Goal: Task Accomplishment & Management: Complete application form

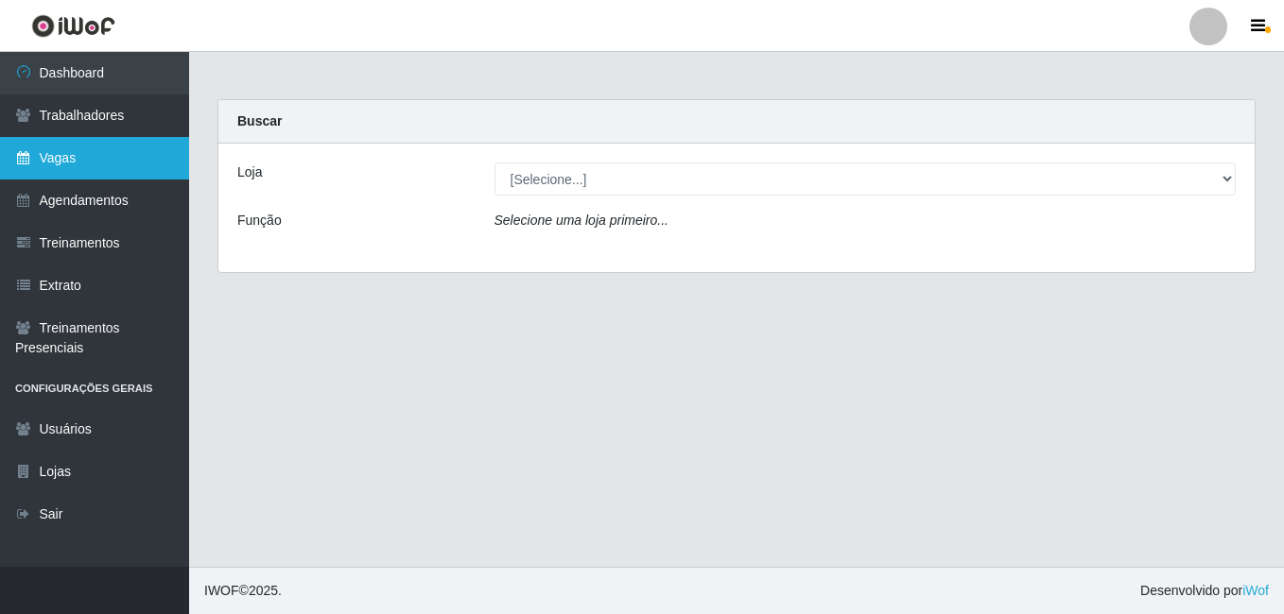
click at [49, 170] on link "Vagas" at bounding box center [94, 158] width 189 height 43
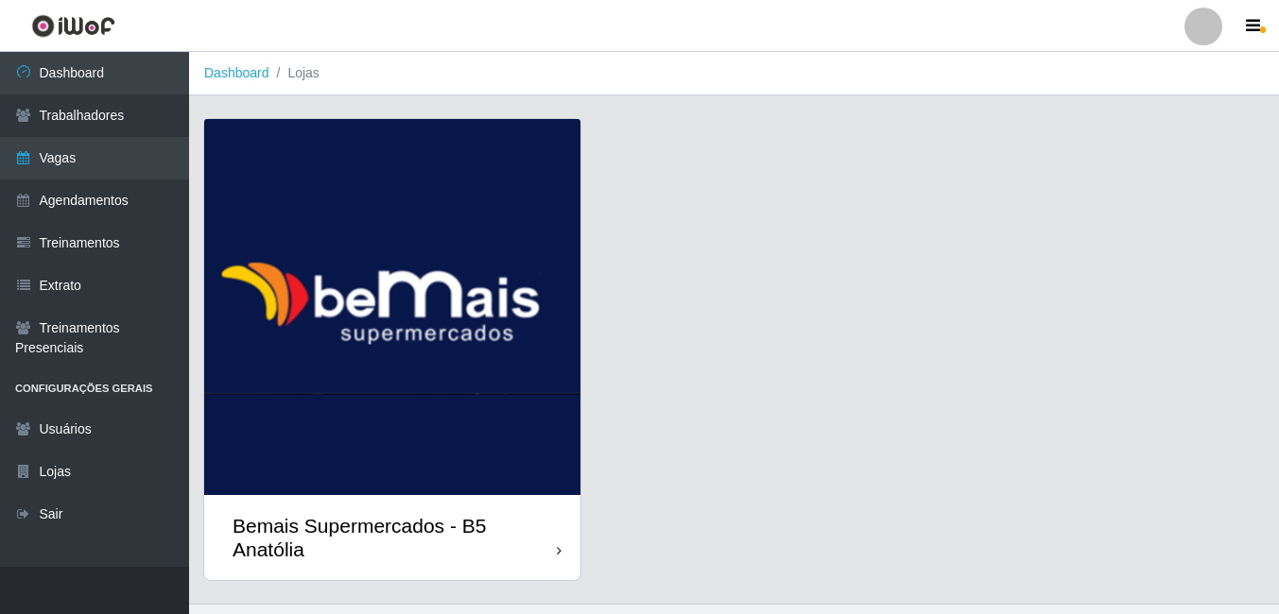
scroll to position [37, 0]
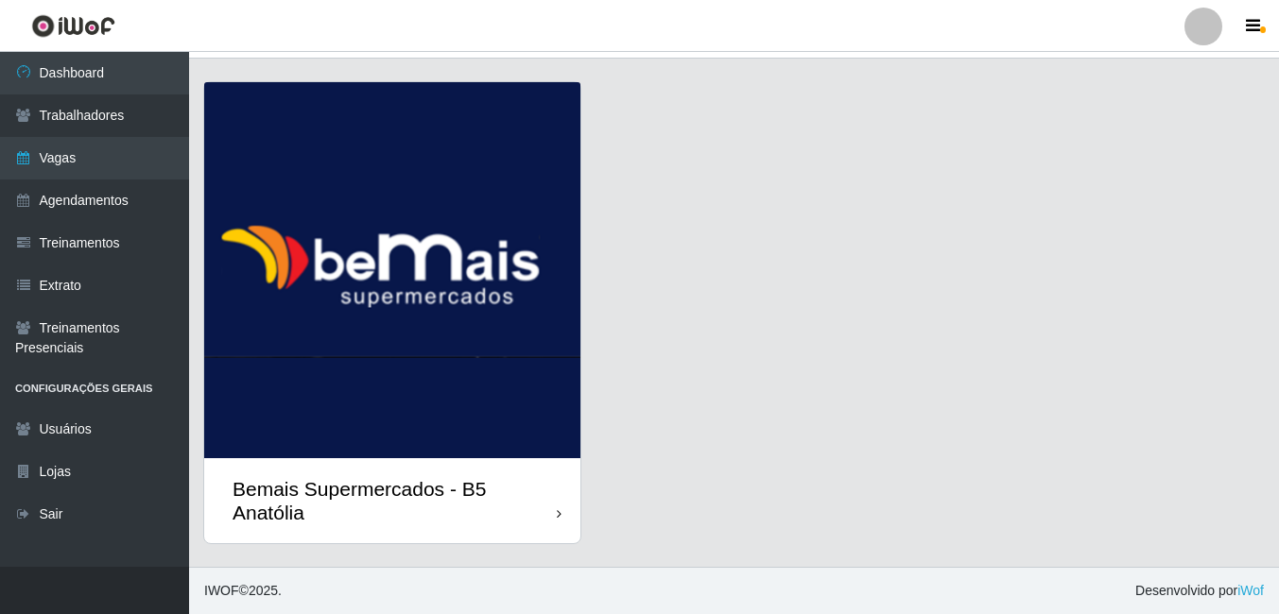
click at [481, 286] on img at bounding box center [392, 270] width 376 height 376
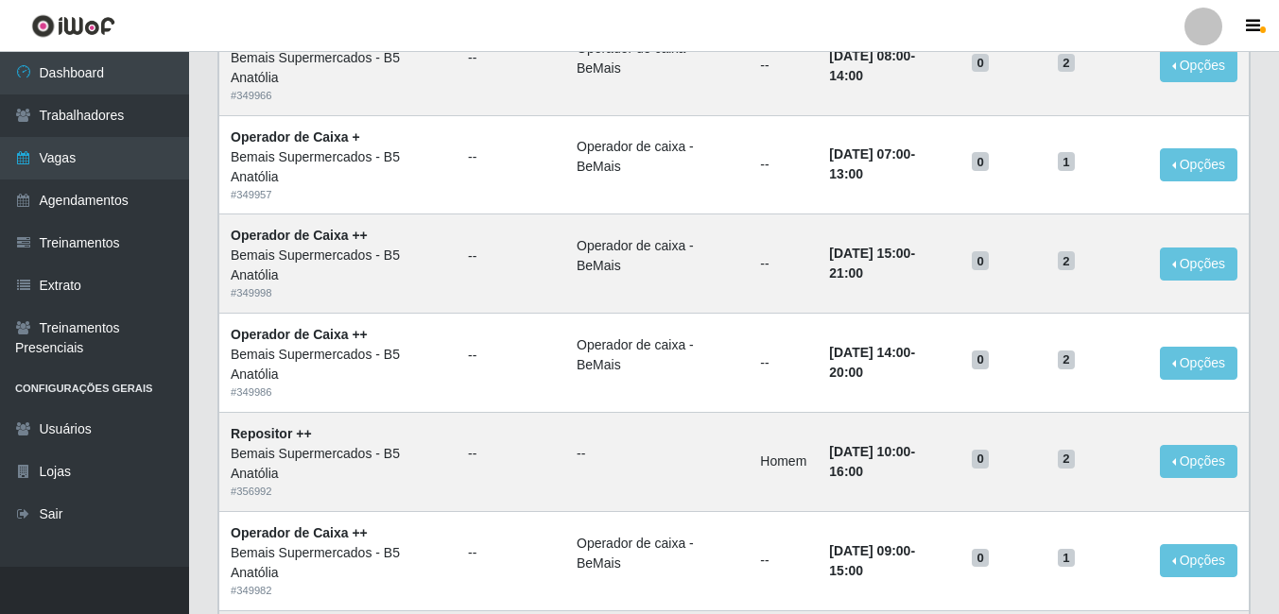
scroll to position [1285, 0]
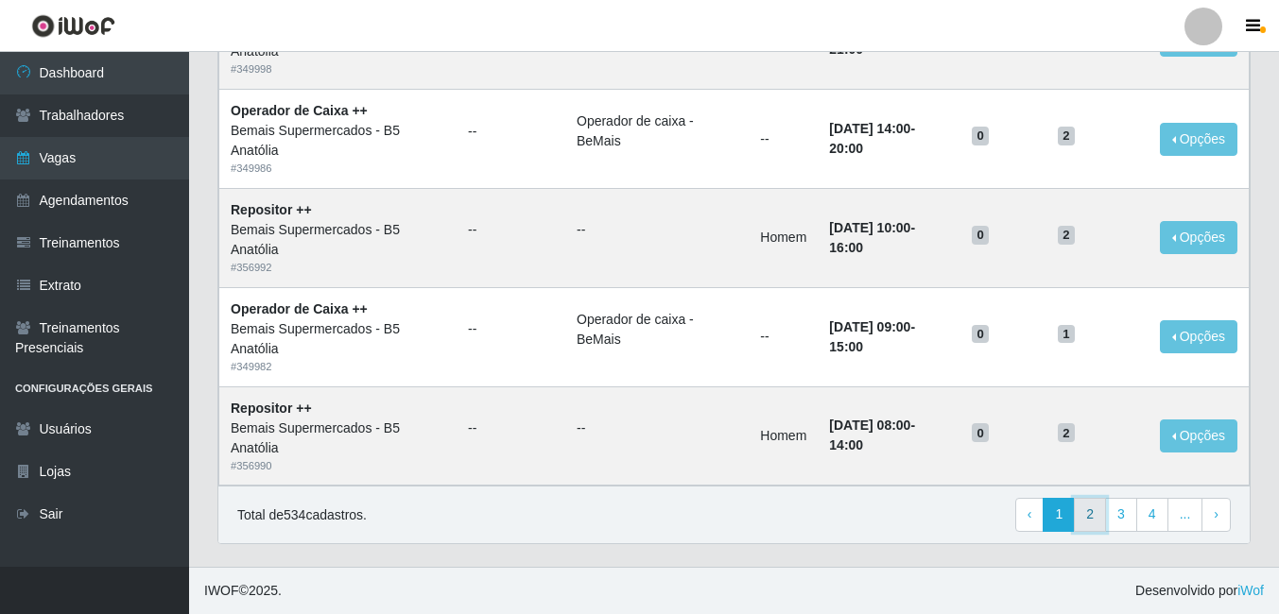
click at [1088, 525] on link "2" at bounding box center [1090, 515] width 32 height 34
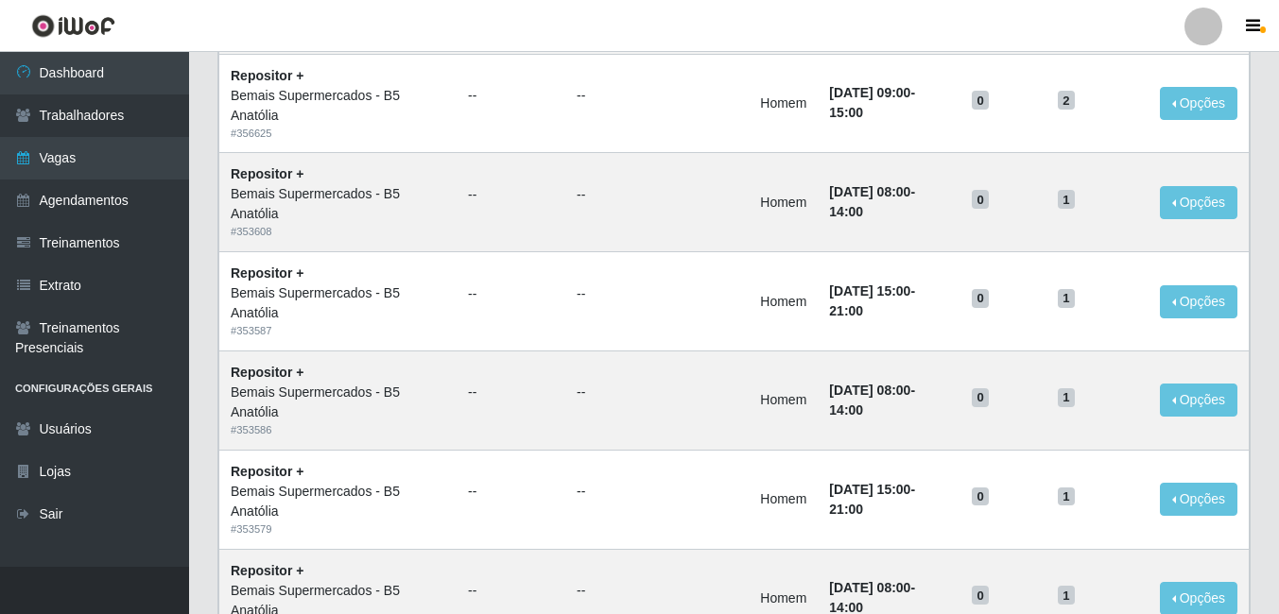
scroll to position [1285, 0]
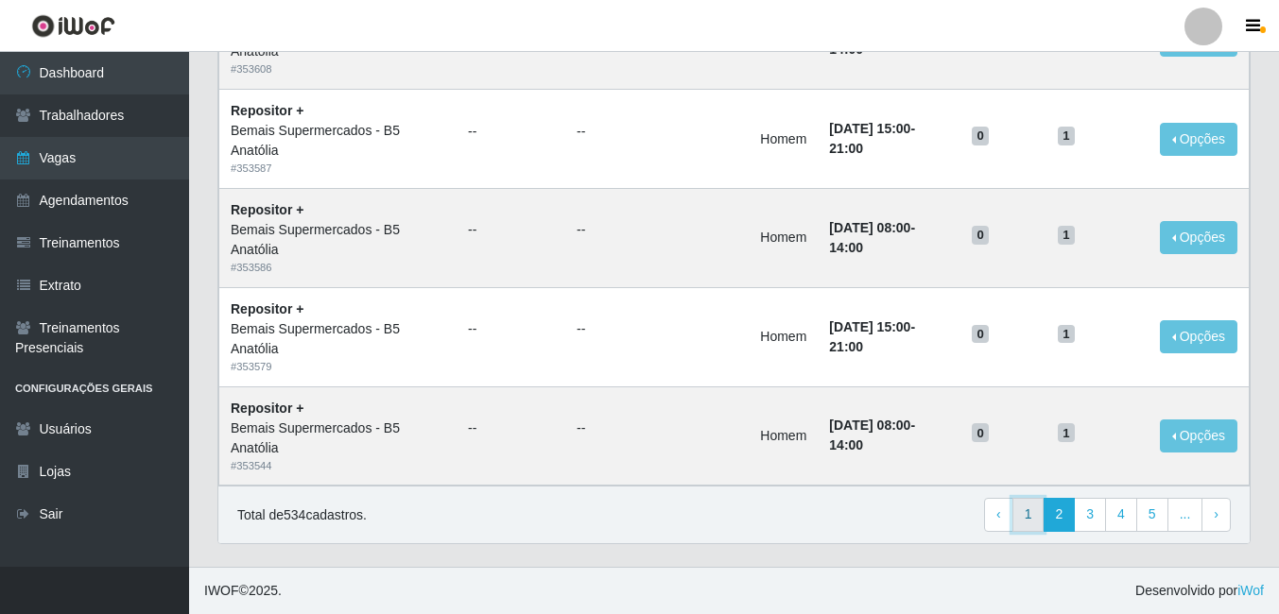
click at [1026, 521] on link "1" at bounding box center [1028, 515] width 32 height 34
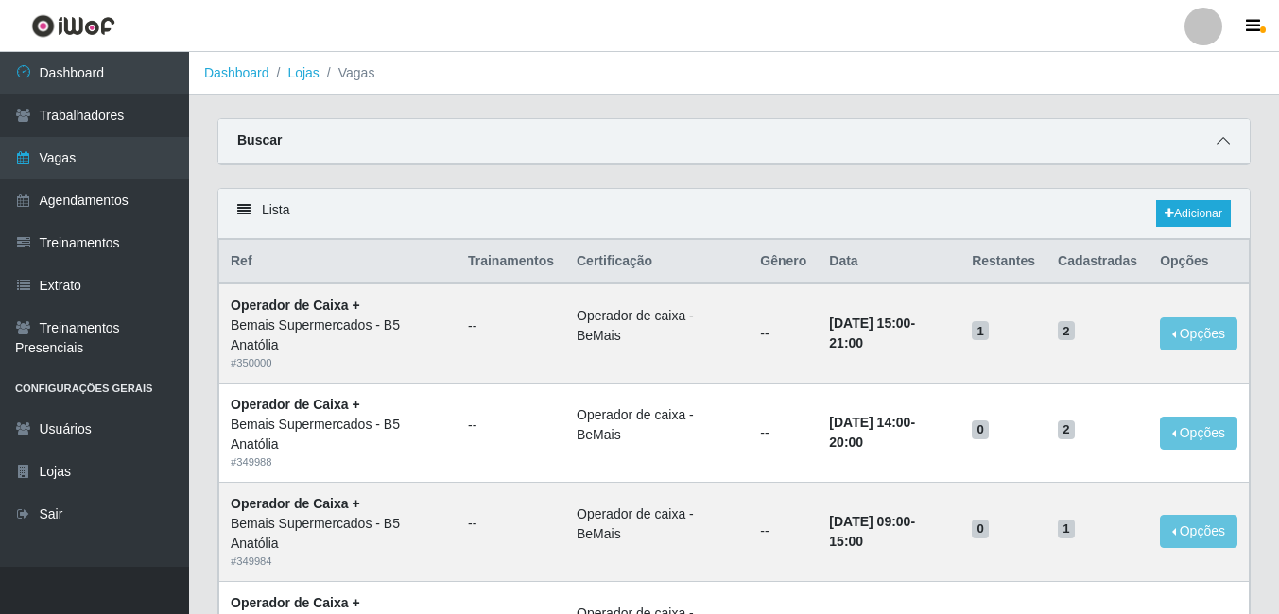
click at [1220, 140] on icon at bounding box center [1222, 140] width 13 height 13
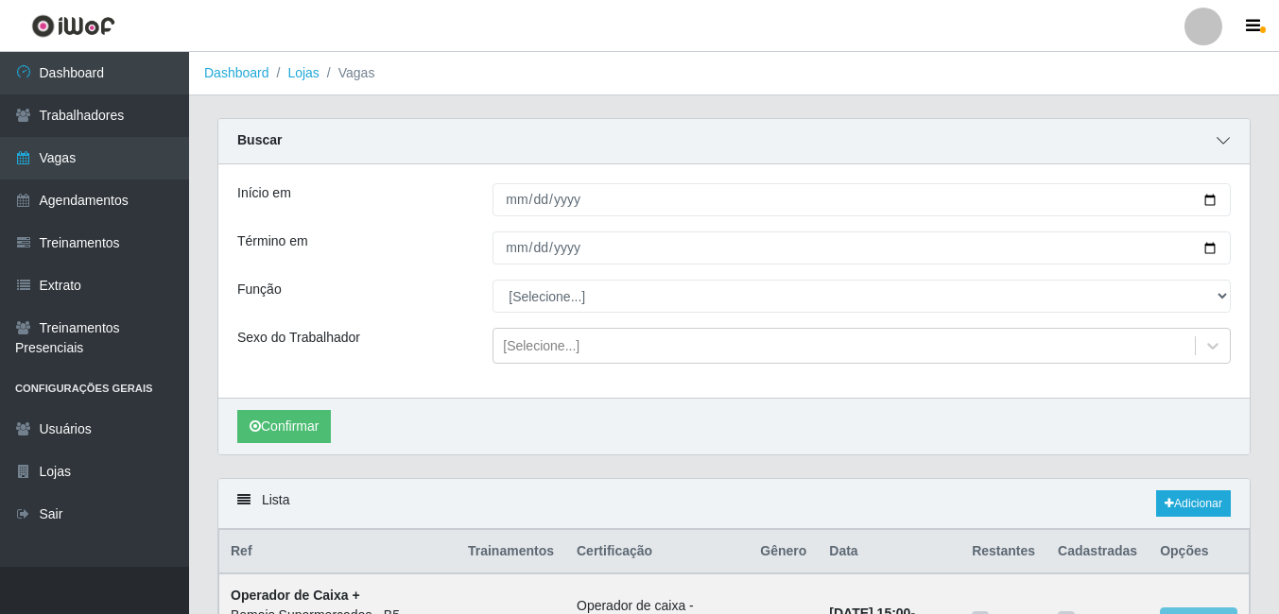
click at [1227, 144] on icon at bounding box center [1222, 140] width 13 height 13
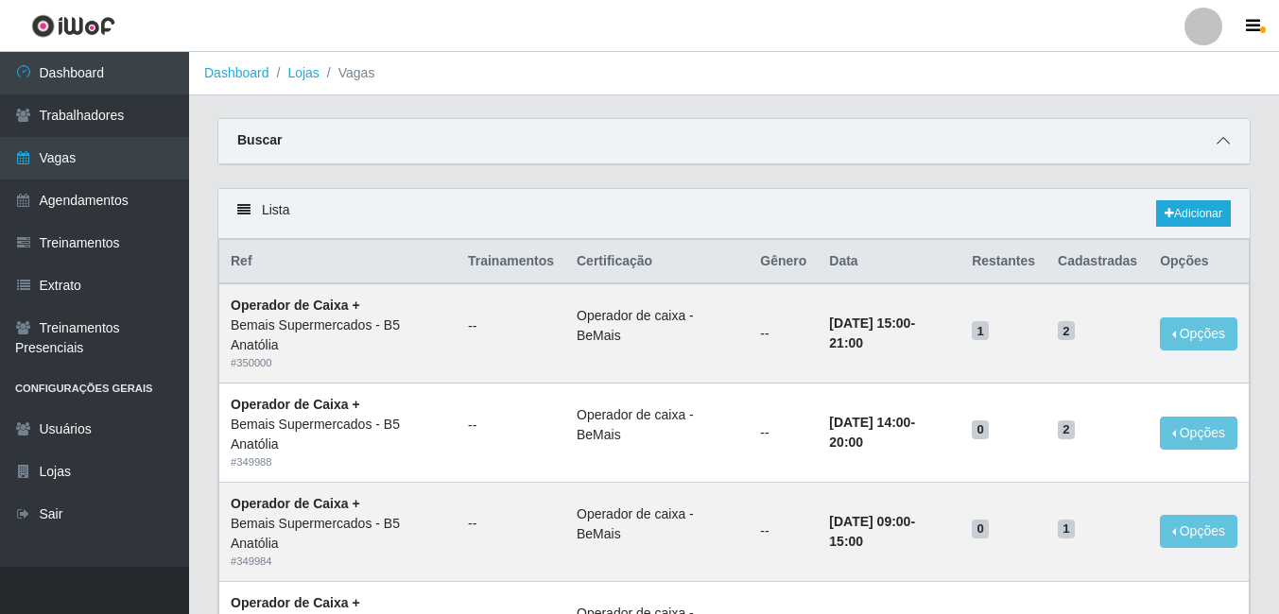
click at [1224, 150] on span at bounding box center [1223, 141] width 23 height 22
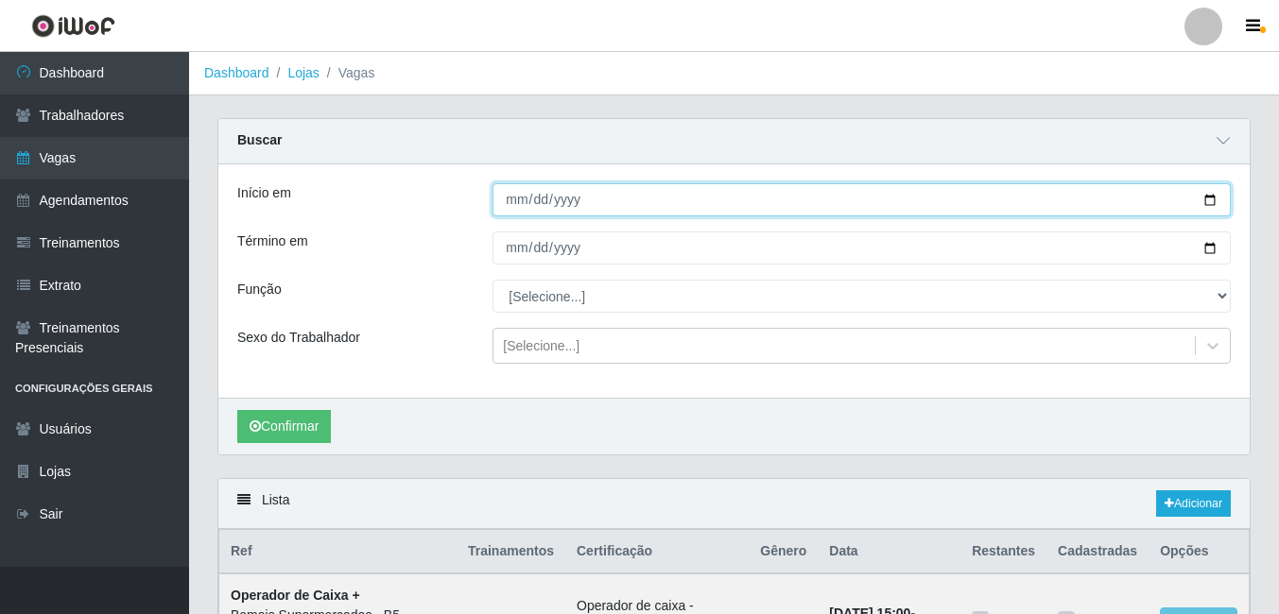
click at [1210, 198] on input "Início em" at bounding box center [861, 199] width 738 height 33
type input "[DATE]"
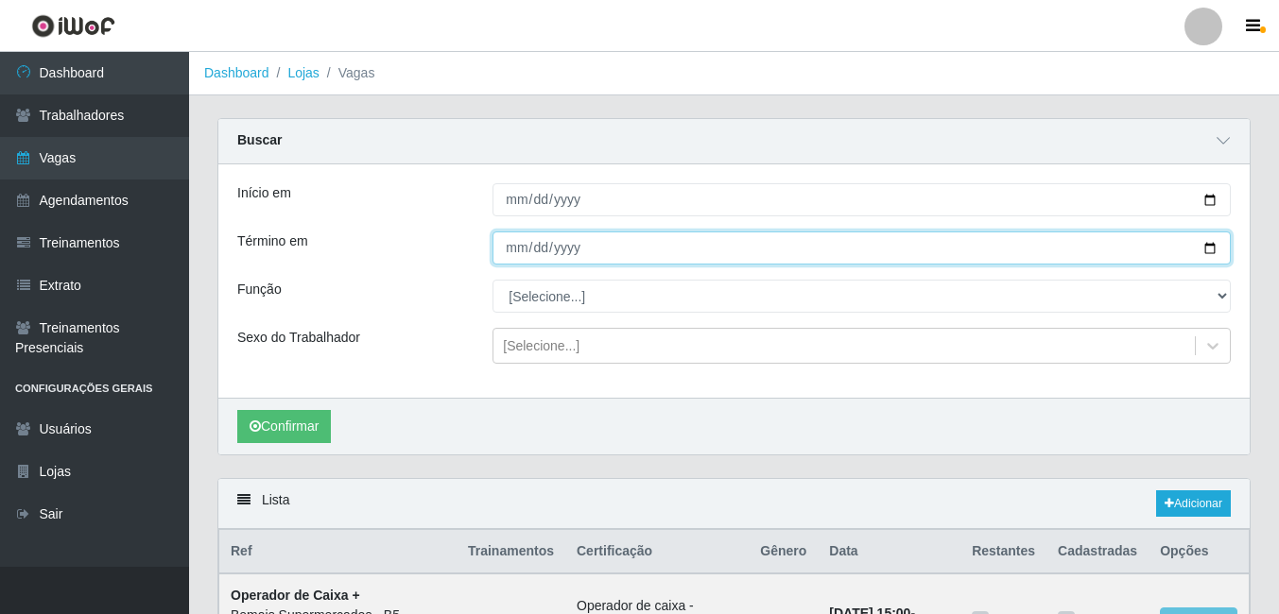
drag, startPoint x: 1209, startPoint y: 247, endPoint x: 1189, endPoint y: 249, distance: 19.9
click at [1208, 248] on input "Término em" at bounding box center [861, 248] width 738 height 33
type input "[DATE]"
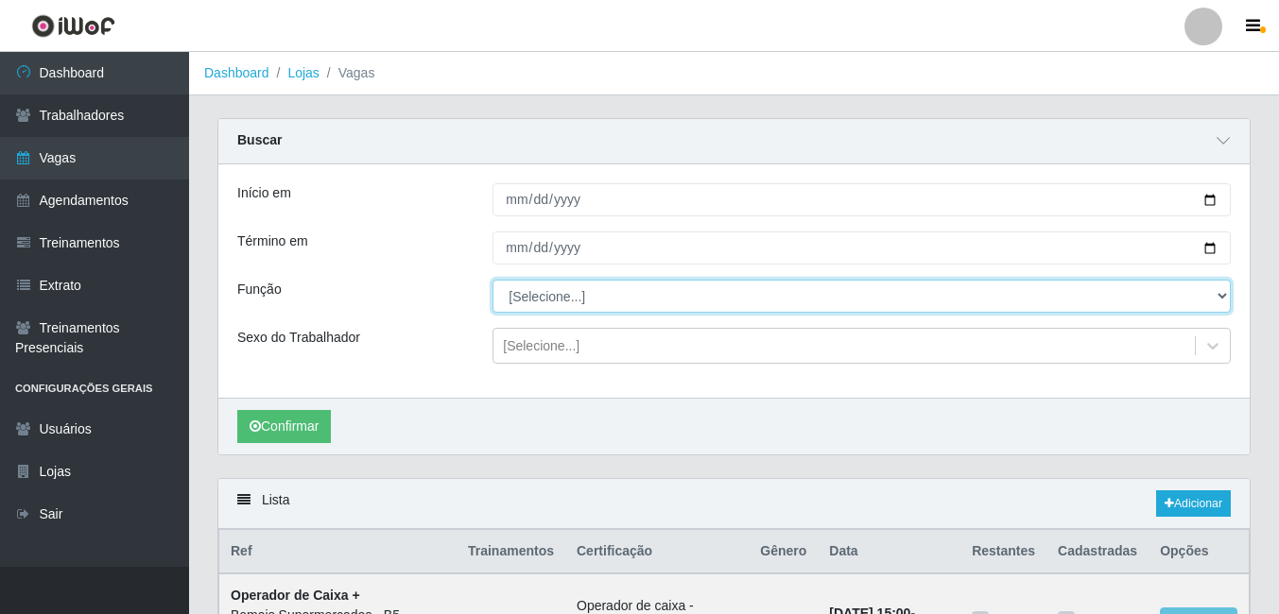
click at [1224, 302] on select "[Selecione...] ASG ASG + ASG ++ Auxiliar de Estacionamento Auxiliar de Estacion…" at bounding box center [861, 296] width 738 height 33
select select "79"
click at [492, 281] on select "[Selecione...] ASG ASG + ASG ++ Auxiliar de Estacionamento Auxiliar de Estacion…" at bounding box center [861, 296] width 738 height 33
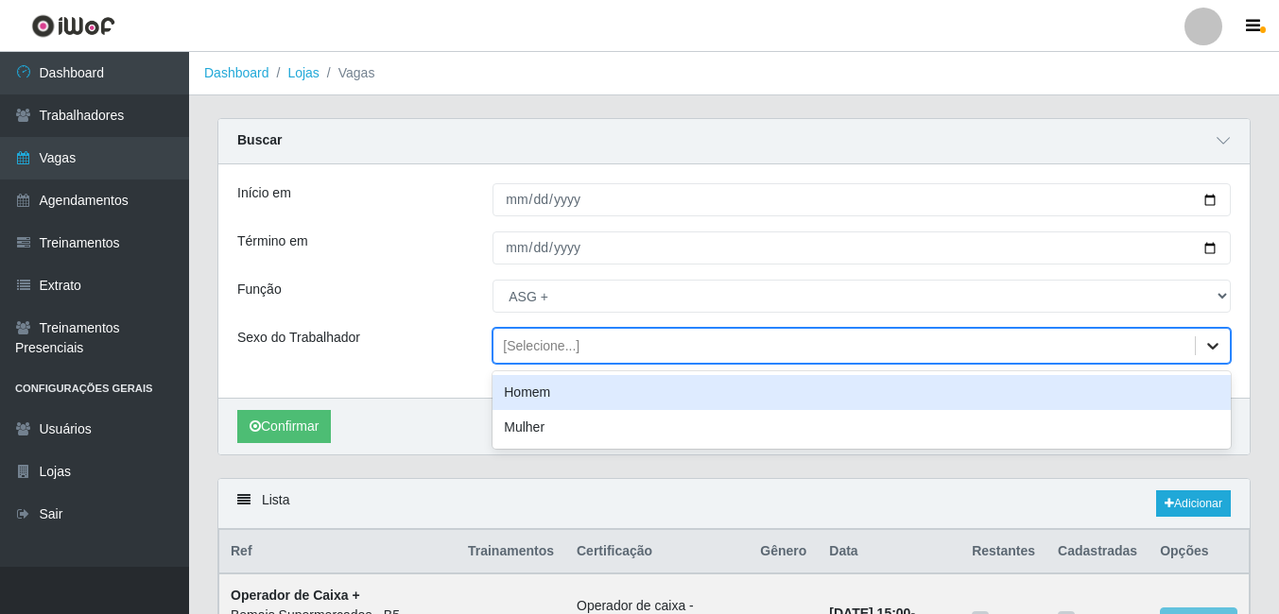
click at [1214, 350] on icon at bounding box center [1212, 346] width 11 height 7
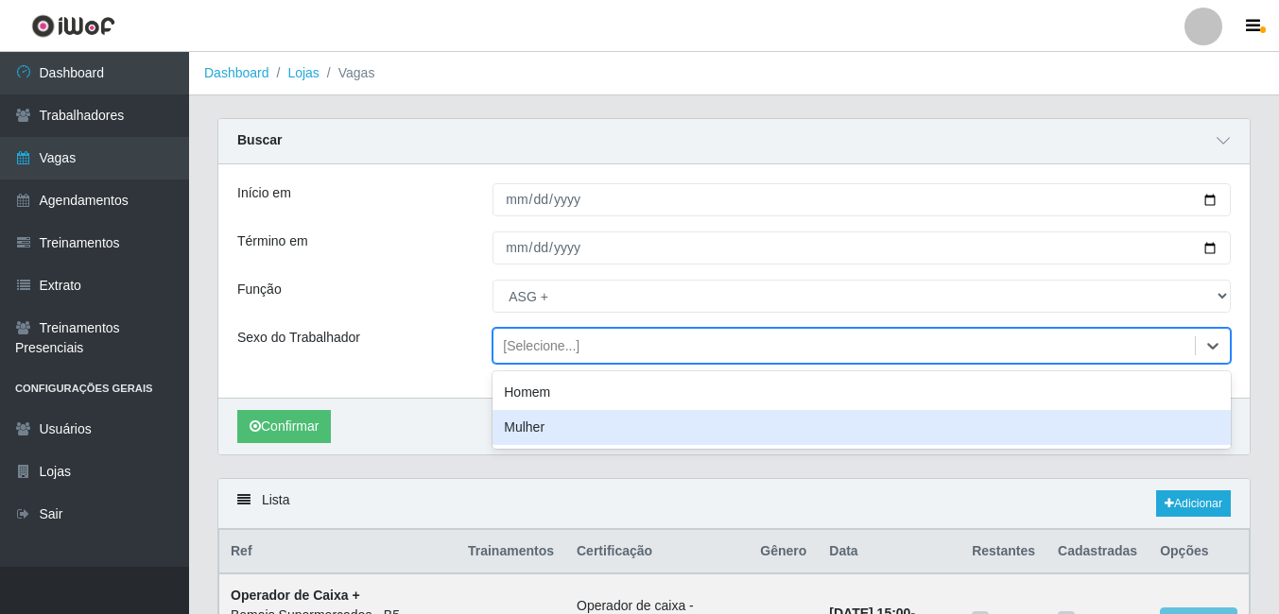
click at [536, 430] on div "Mulher" at bounding box center [861, 427] width 738 height 35
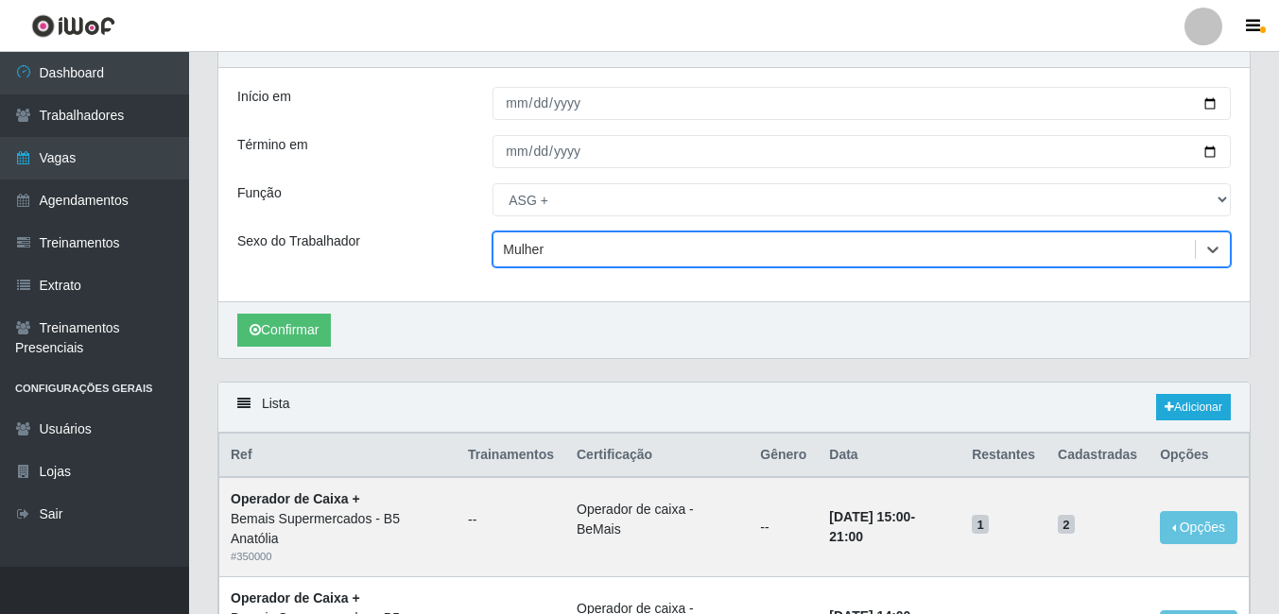
scroll to position [95, 0]
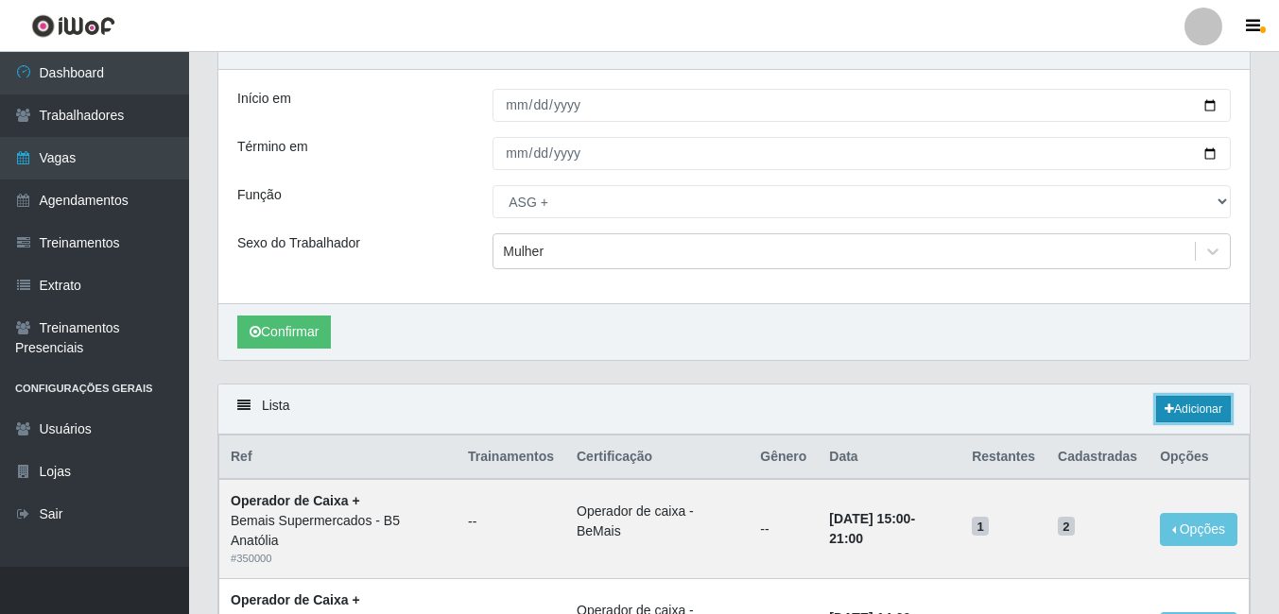
click at [1200, 413] on link "Adicionar" at bounding box center [1193, 409] width 75 height 26
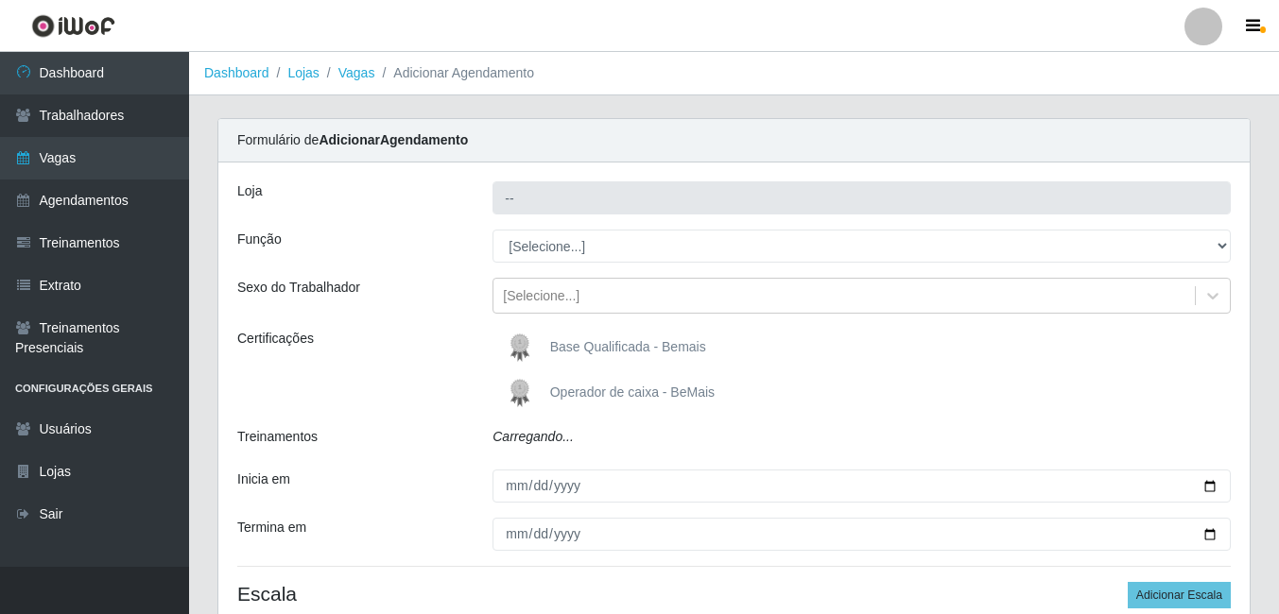
type input "Bemais Supermercados - B5 Anatólia"
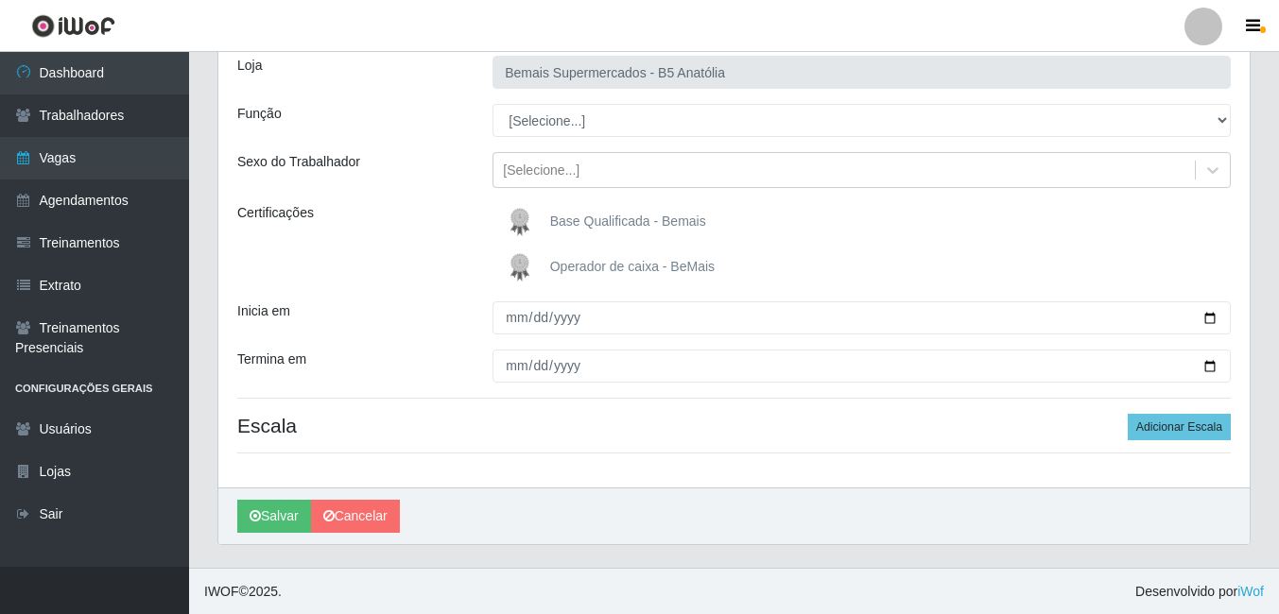
scroll to position [127, 0]
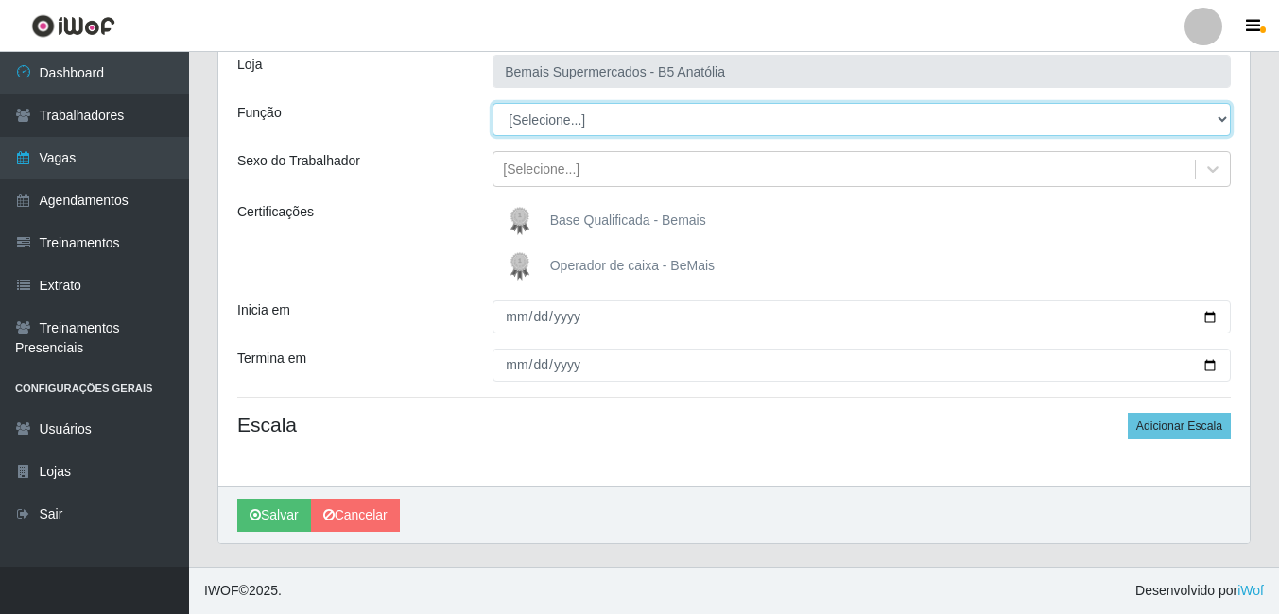
click at [1221, 122] on select "[Selecione...] ASG ASG + ASG ++ Auxiliar de Estacionamento Auxiliar de Estacion…" at bounding box center [861, 119] width 738 height 33
select select "79"
click at [492, 103] on select "[Selecione...] ASG ASG + ASG ++ Auxiliar de Estacionamento Auxiliar de Estacion…" at bounding box center [861, 119] width 738 height 33
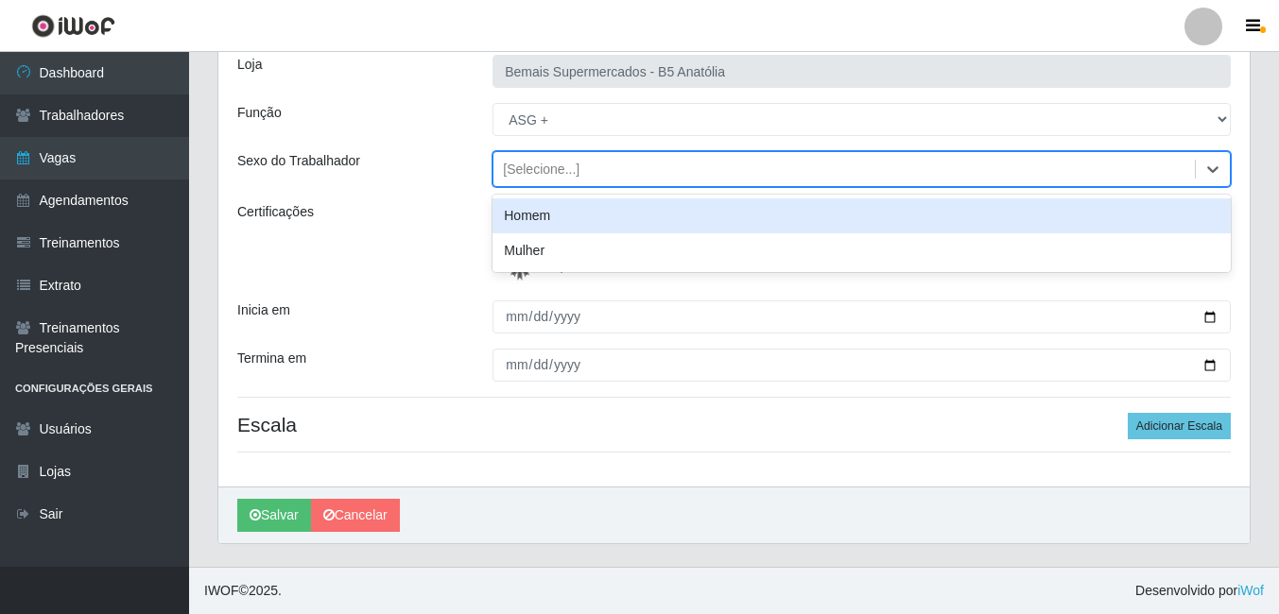
drag, startPoint x: 1211, startPoint y: 175, endPoint x: 1148, endPoint y: 186, distance: 63.4
click at [1210, 175] on icon at bounding box center [1212, 169] width 19 height 19
click at [535, 229] on div "Homem" at bounding box center [861, 215] width 738 height 35
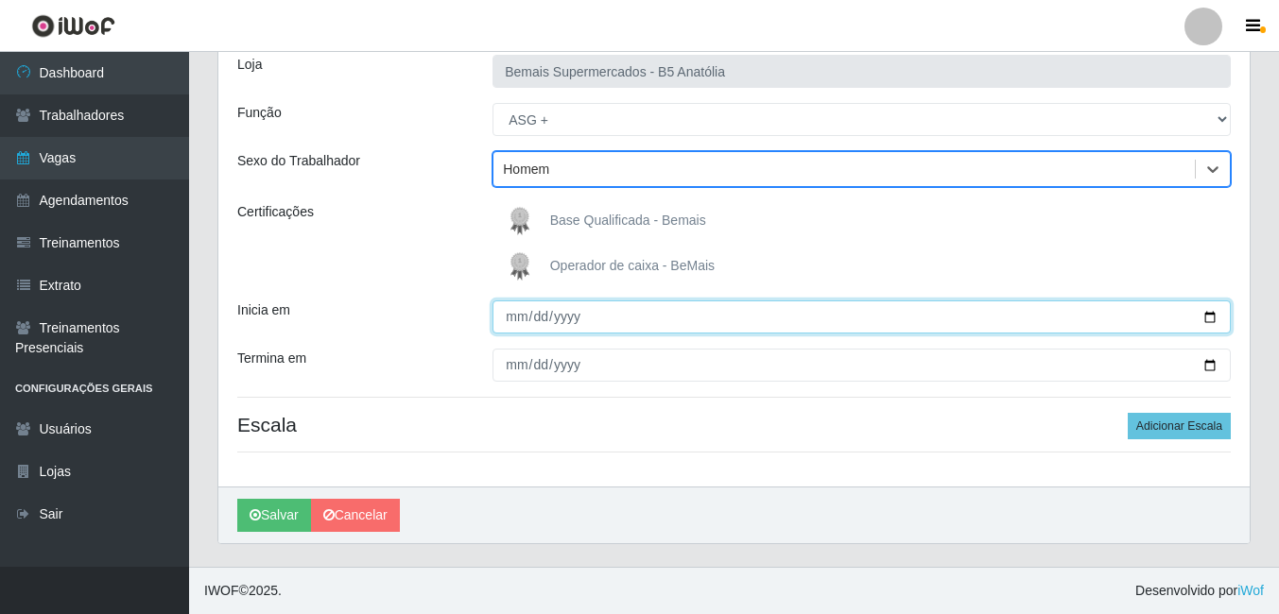
drag, startPoint x: 1205, startPoint y: 317, endPoint x: 1118, endPoint y: 332, distance: 88.3
click at [1203, 317] on input "Inicia em" at bounding box center [861, 317] width 738 height 33
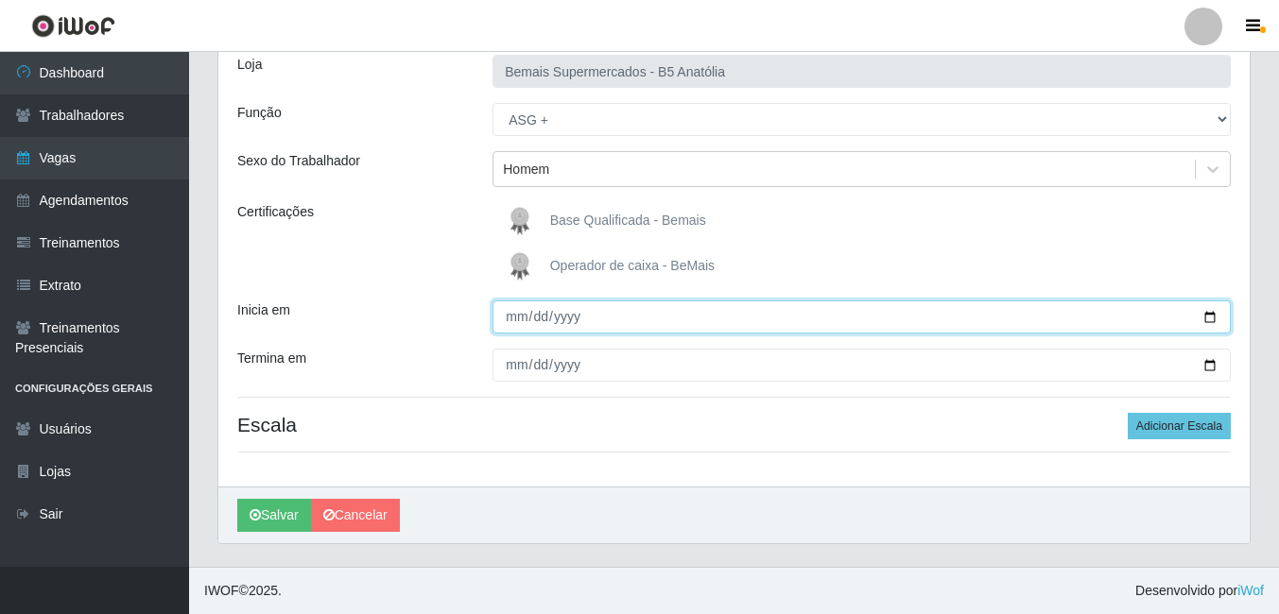
type input "[DATE]"
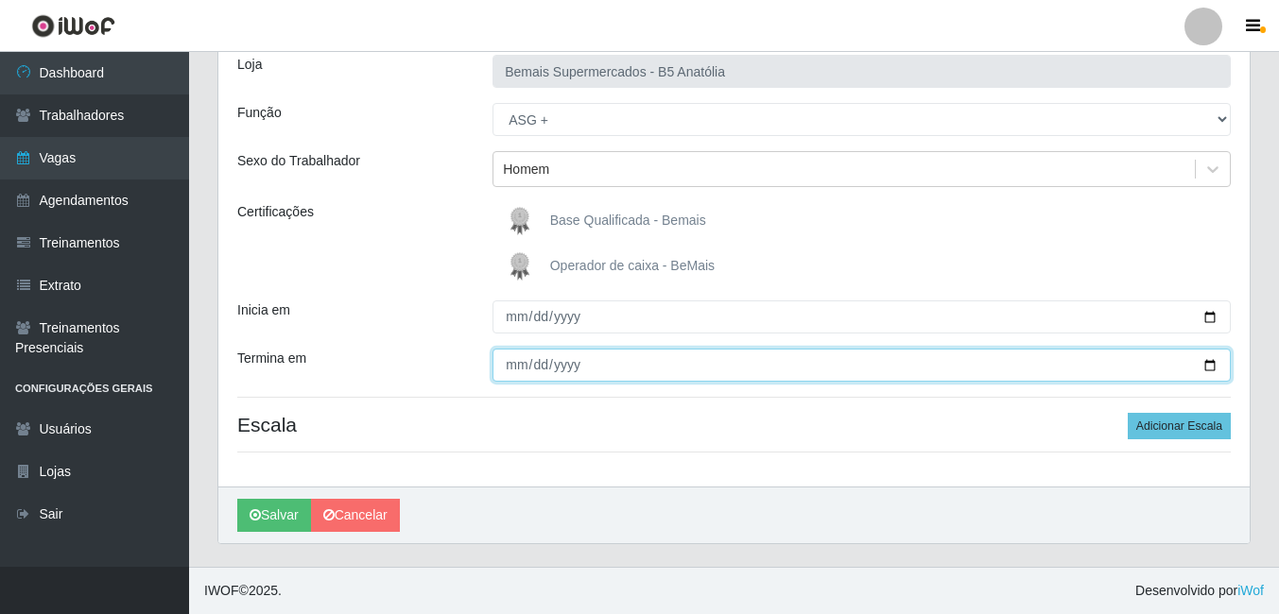
drag, startPoint x: 1207, startPoint y: 368, endPoint x: 904, endPoint y: 417, distance: 307.4
click at [1188, 368] on input "Termina em" at bounding box center [861, 365] width 738 height 33
click at [1209, 361] on input "Termina em" at bounding box center [861, 365] width 738 height 33
type input "[DATE]"
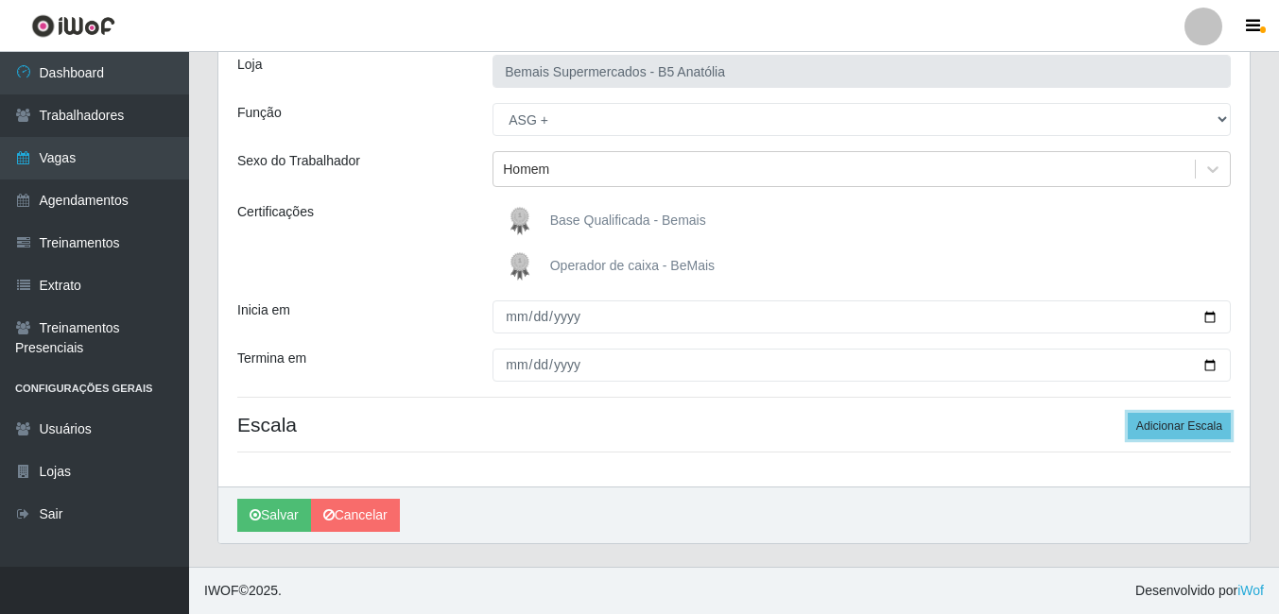
drag, startPoint x: 1185, startPoint y: 433, endPoint x: 1084, endPoint y: 442, distance: 101.6
click at [1178, 433] on button "Adicionar Escala" at bounding box center [1179, 426] width 103 height 26
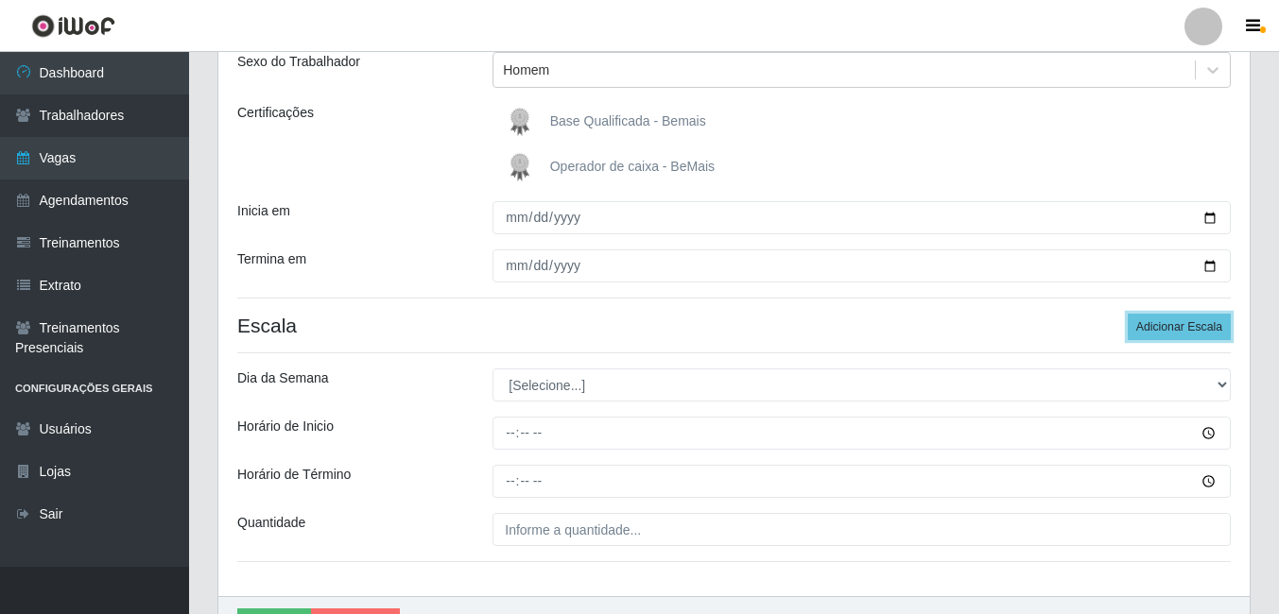
scroll to position [336, 0]
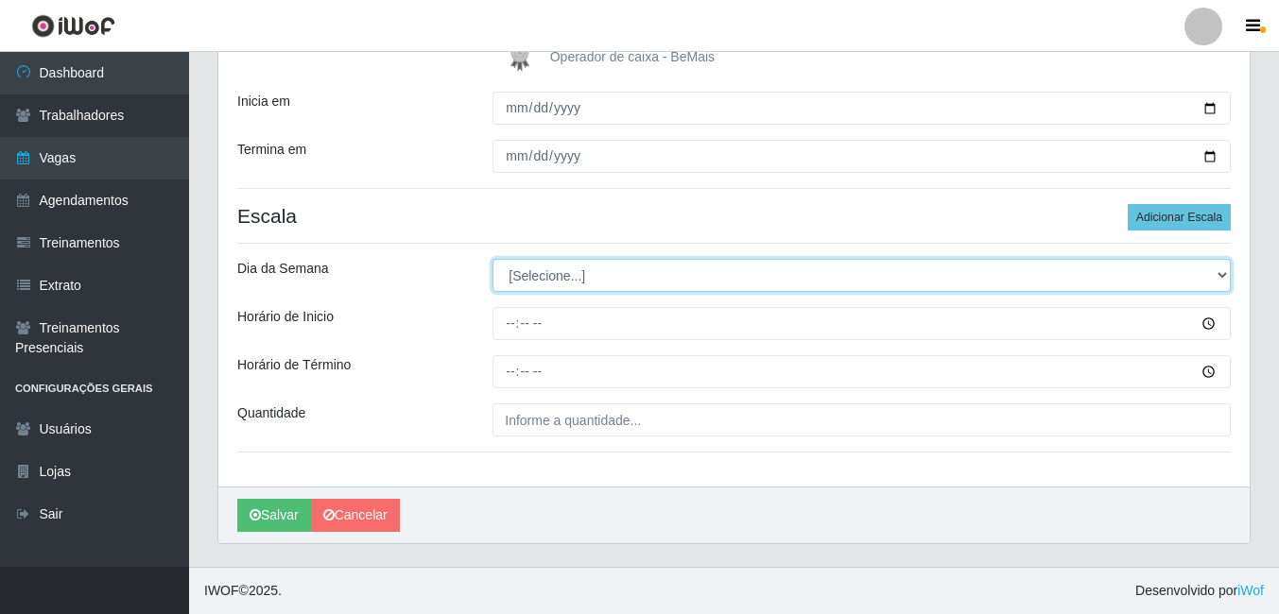
click at [1222, 286] on select "[Selecione...] Segunda Terça Quarta Quinta Sexta Sábado Domingo" at bounding box center [861, 275] width 738 height 33
select select "1"
click at [492, 259] on select "[Selecione...] Segunda Terça Quarta Quinta Sexta Sábado Domingo" at bounding box center [861, 275] width 738 height 33
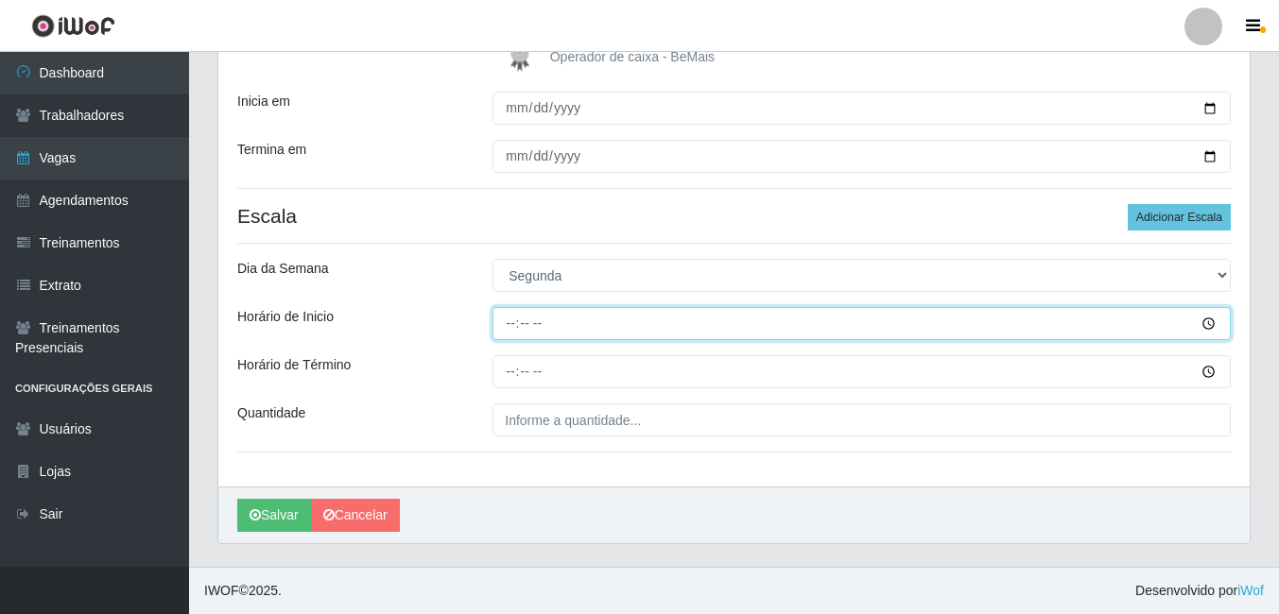
click at [510, 327] on input "Horário de Inicio" at bounding box center [861, 323] width 738 height 33
type input "09:00"
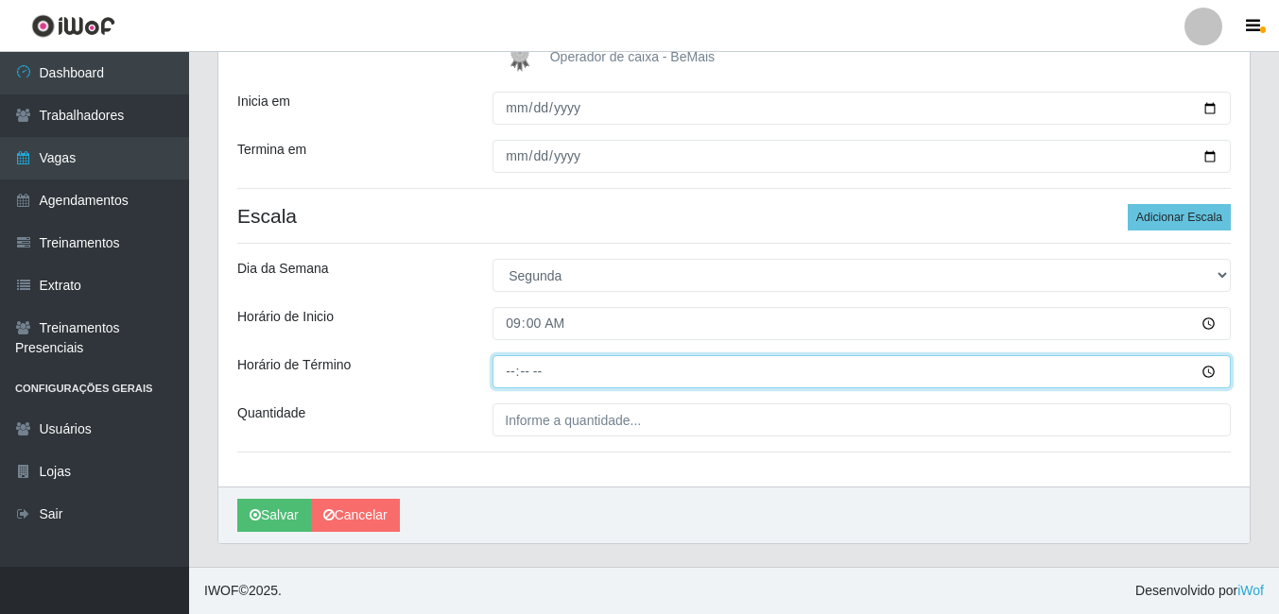
click at [512, 371] on input "Horário de Término" at bounding box center [861, 371] width 738 height 33
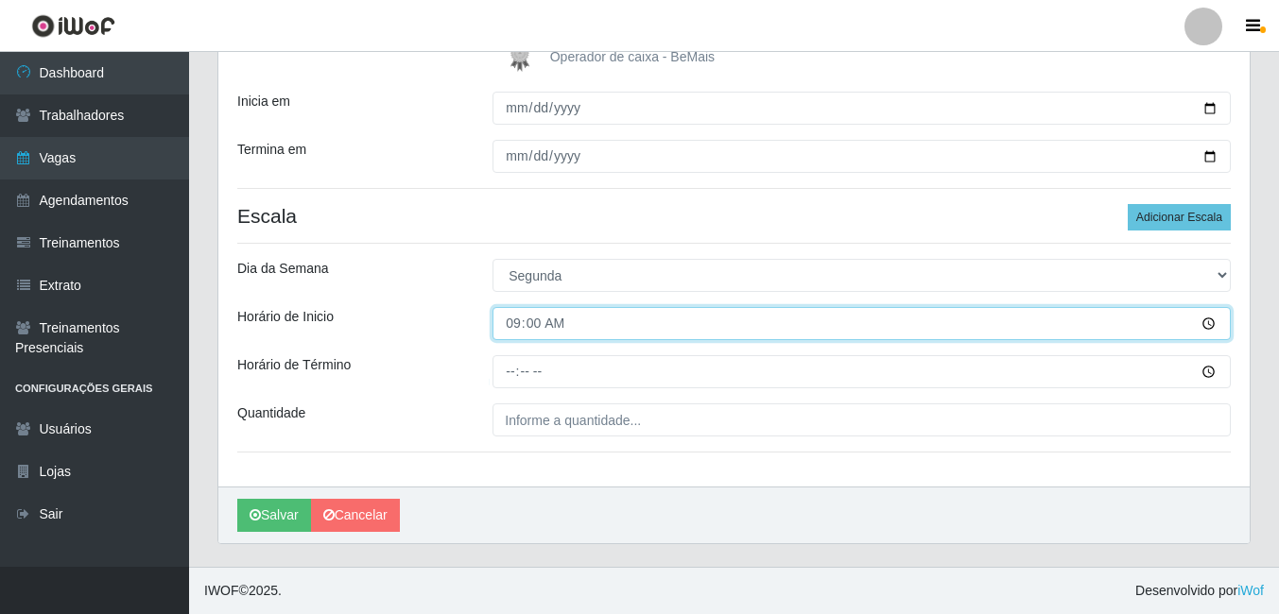
click at [520, 332] on input "09:00" at bounding box center [861, 323] width 738 height 33
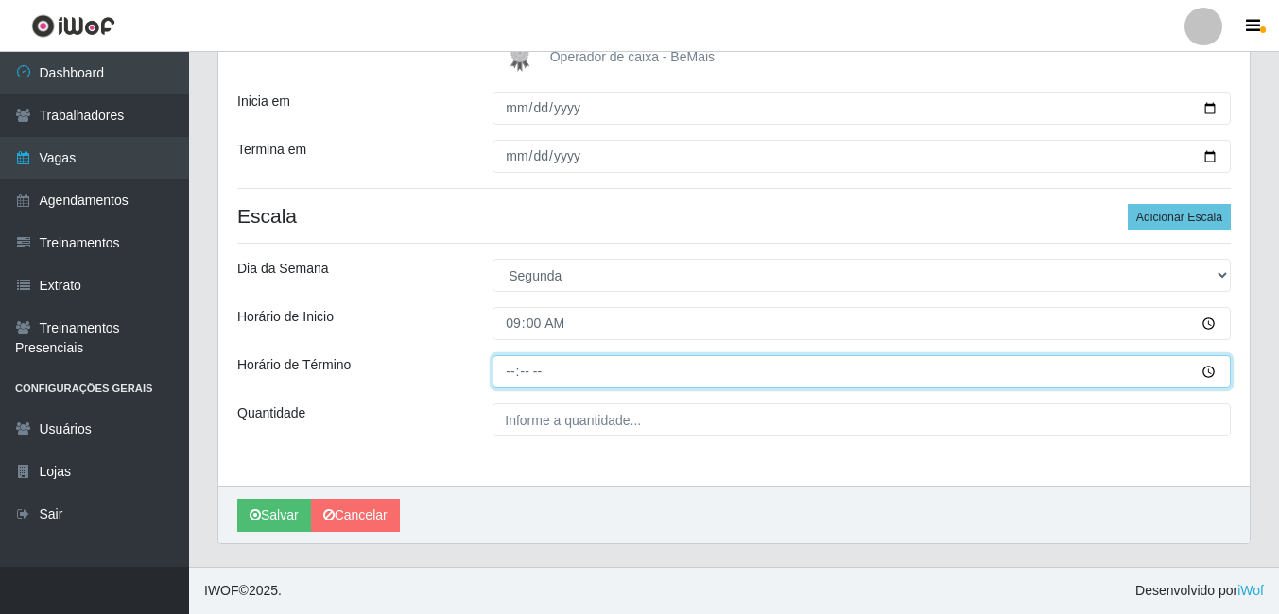
click at [512, 373] on input "Horário de Término" at bounding box center [861, 371] width 738 height 33
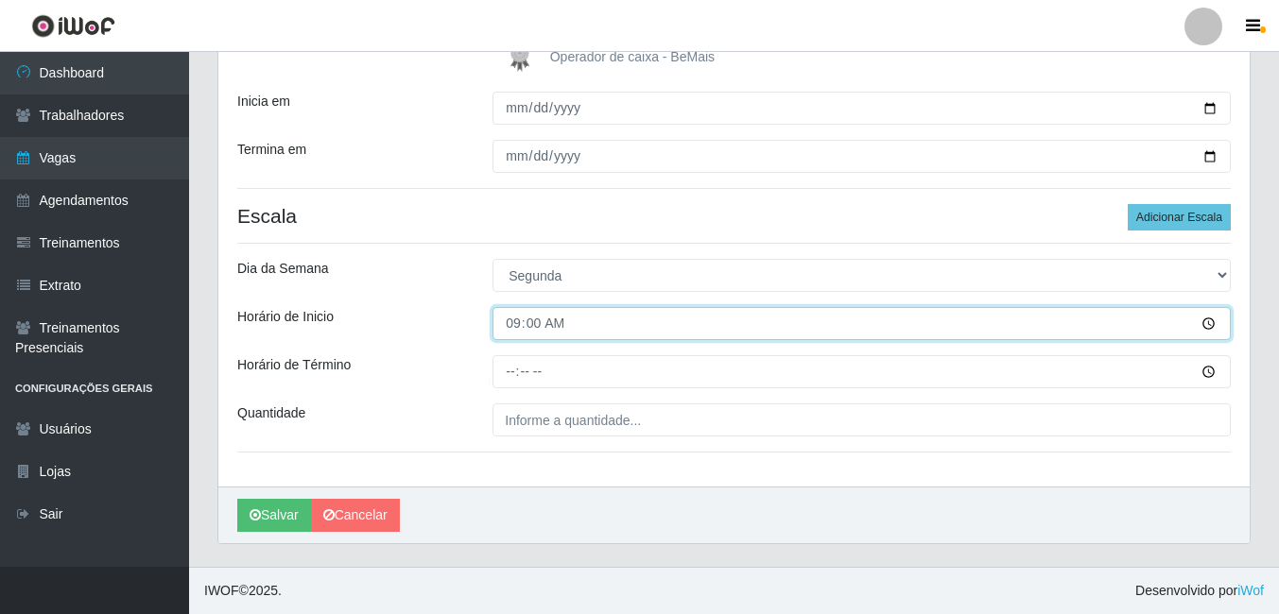
click at [517, 323] on input "09:00" at bounding box center [861, 323] width 738 height 33
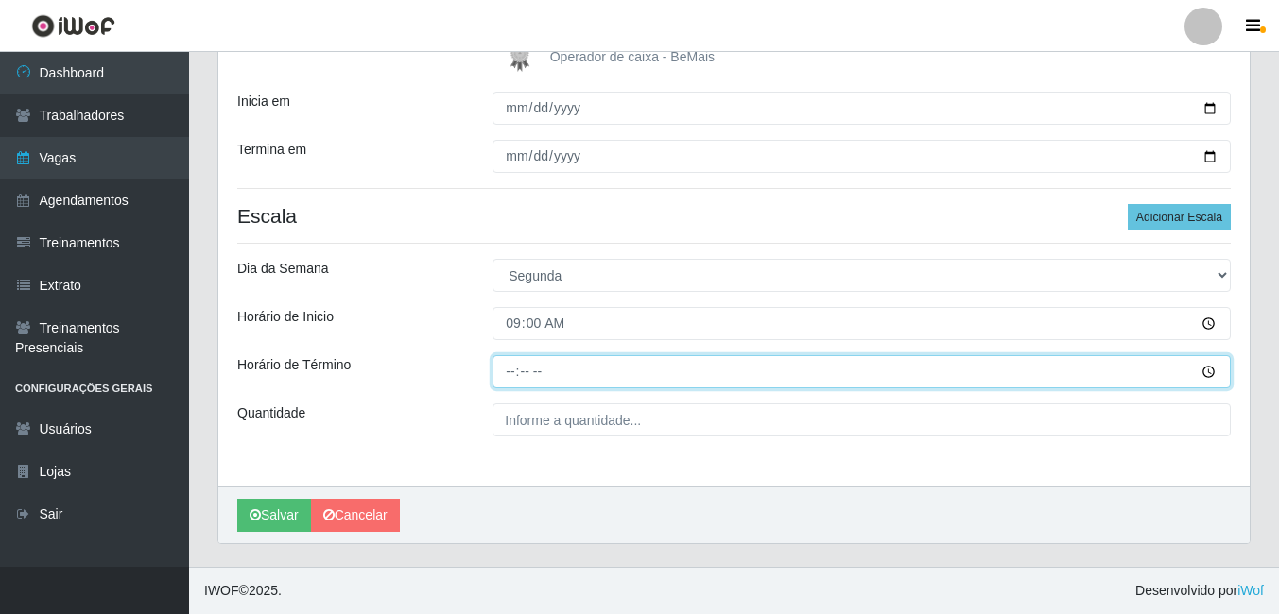
click at [511, 375] on input "Horário de Término" at bounding box center [861, 371] width 738 height 33
type input "15:00"
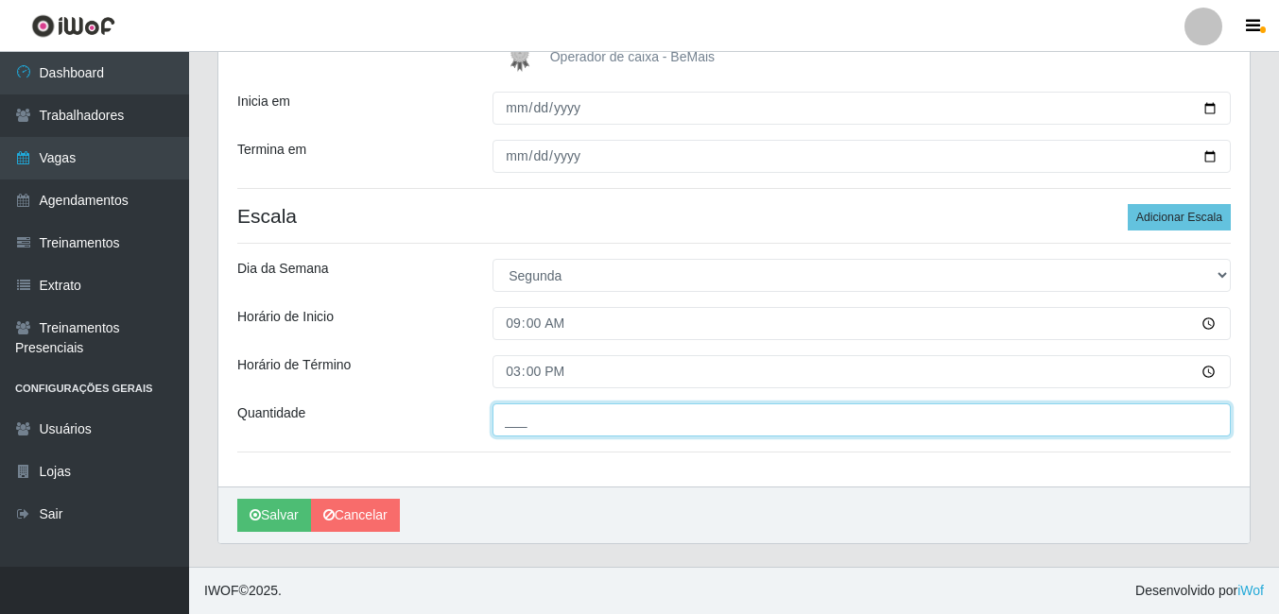
click at [546, 417] on input "___" at bounding box center [861, 420] width 738 height 33
type input "1__"
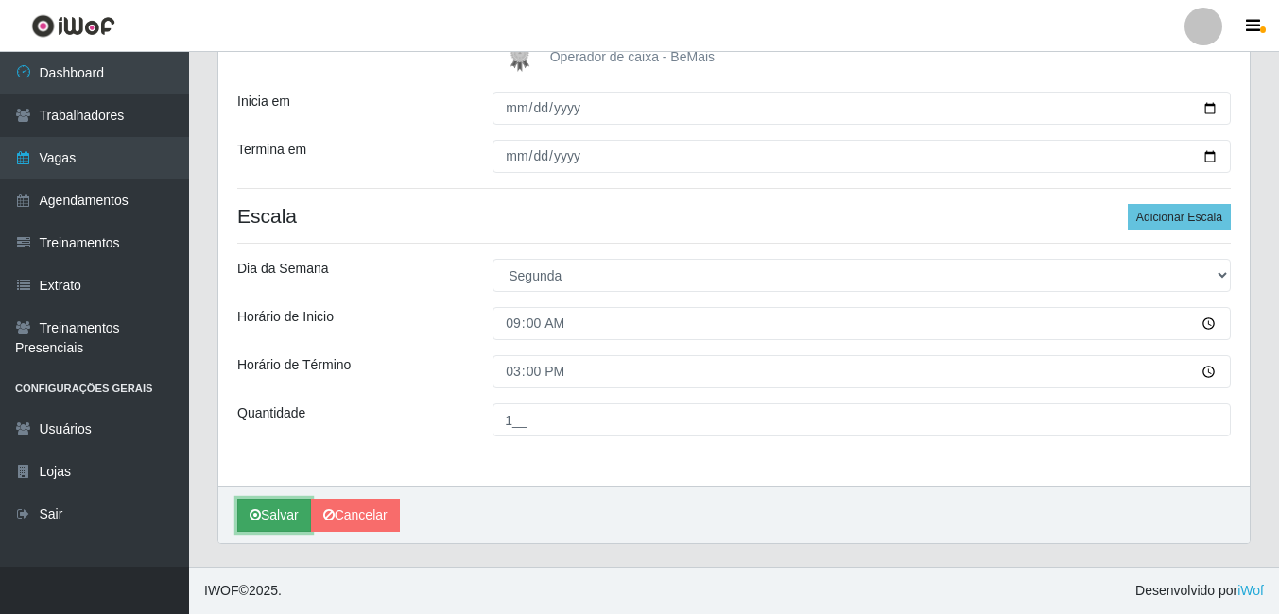
click at [282, 512] on button "Salvar" at bounding box center [274, 515] width 74 height 33
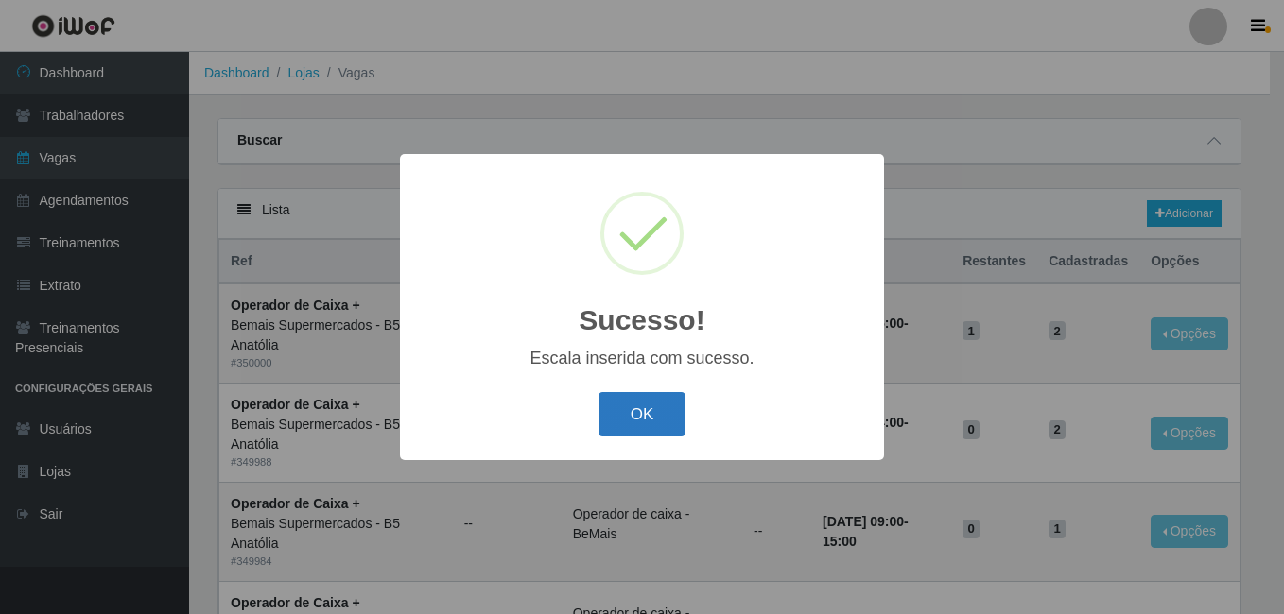
click at [646, 411] on button "OK" at bounding box center [642, 414] width 88 height 44
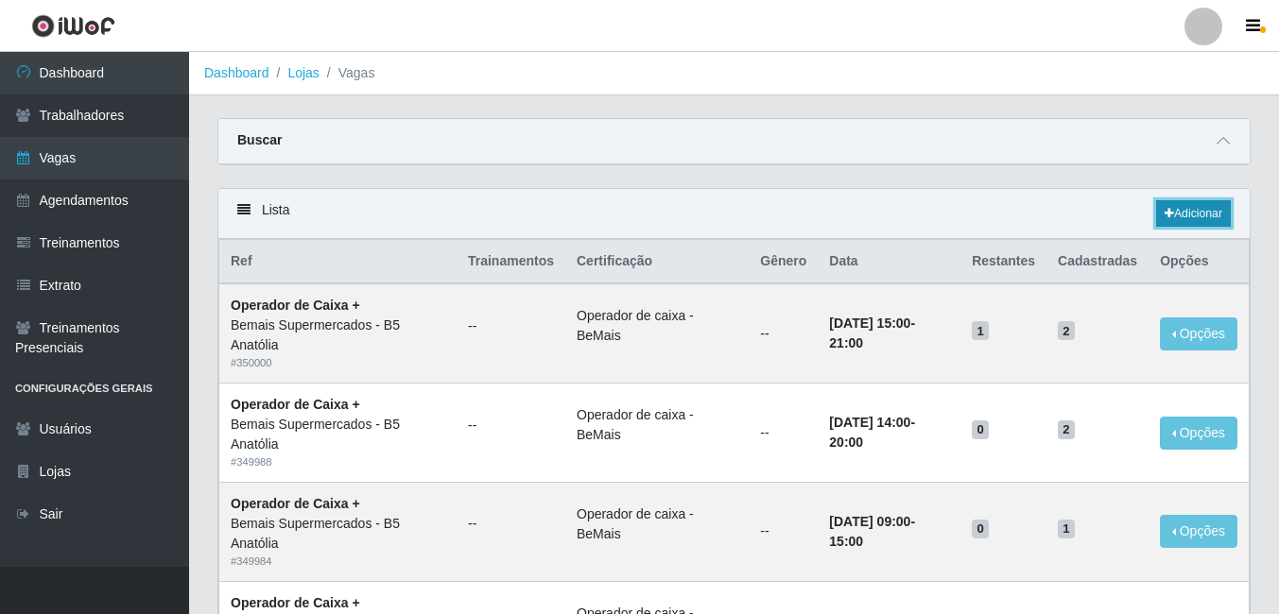
click at [1181, 213] on link "Adicionar" at bounding box center [1193, 213] width 75 height 26
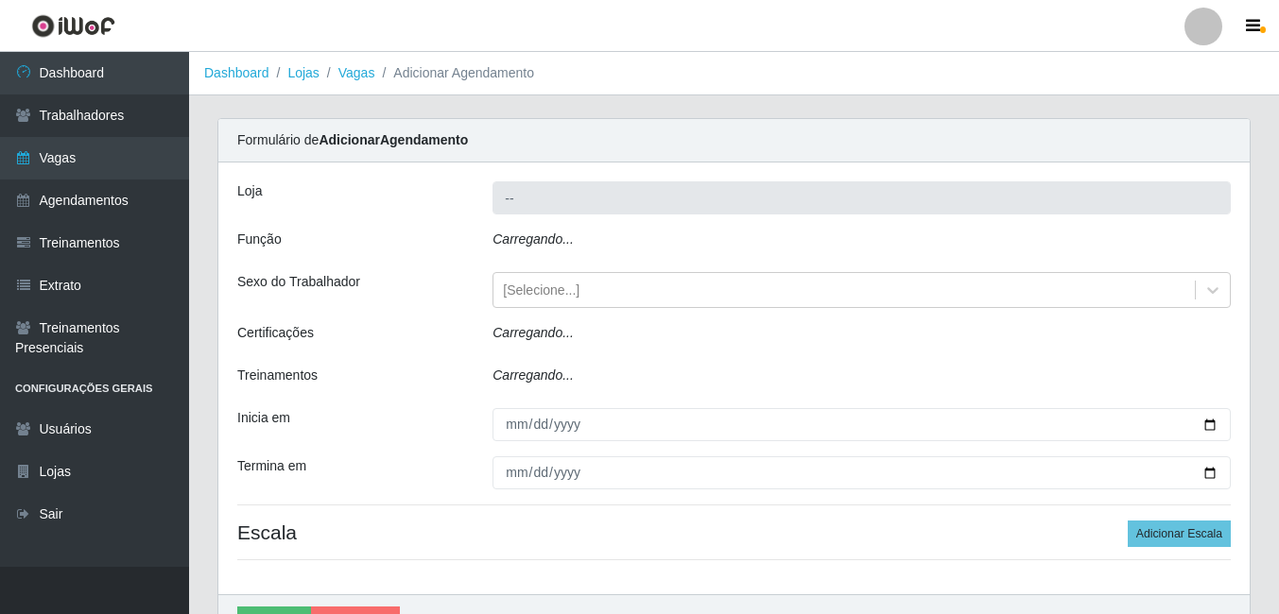
type input "Bemais Supermercados - B5 Anatólia"
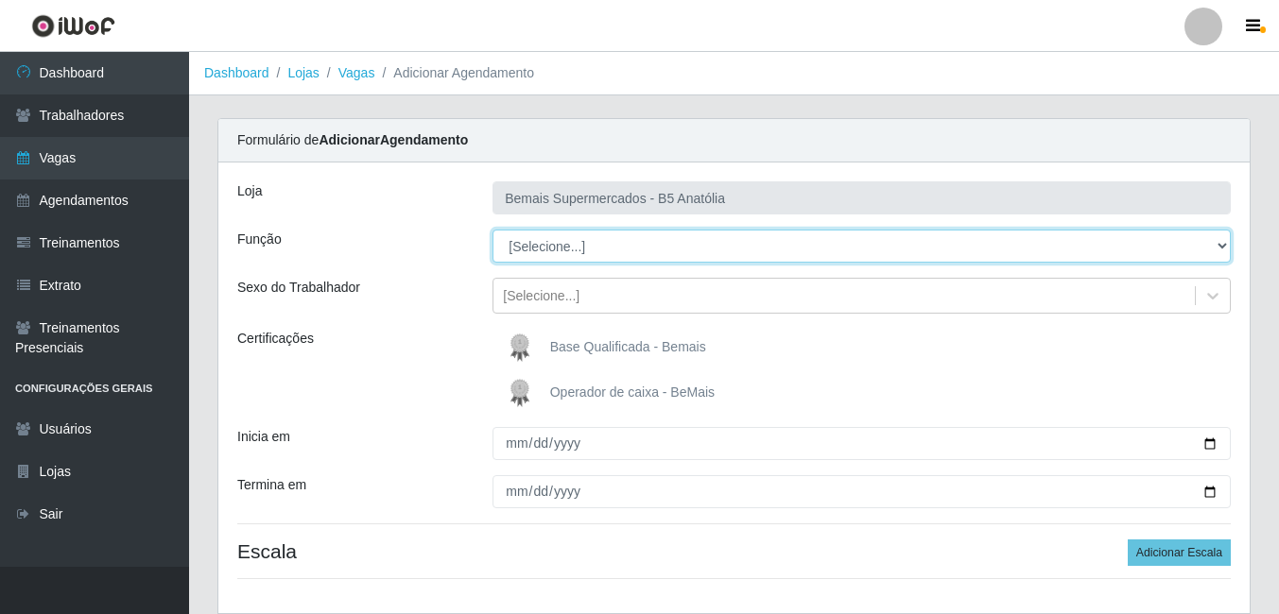
click at [1223, 248] on select "[Selecione...] ASG ASG + ASG ++ Auxiliar de Estacionamento Auxiliar de Estacion…" at bounding box center [861, 246] width 738 height 33
select select "79"
click at [492, 230] on select "[Selecione...] ASG ASG + ASG ++ Auxiliar de Estacionamento Auxiliar de Estacion…" at bounding box center [861, 246] width 738 height 33
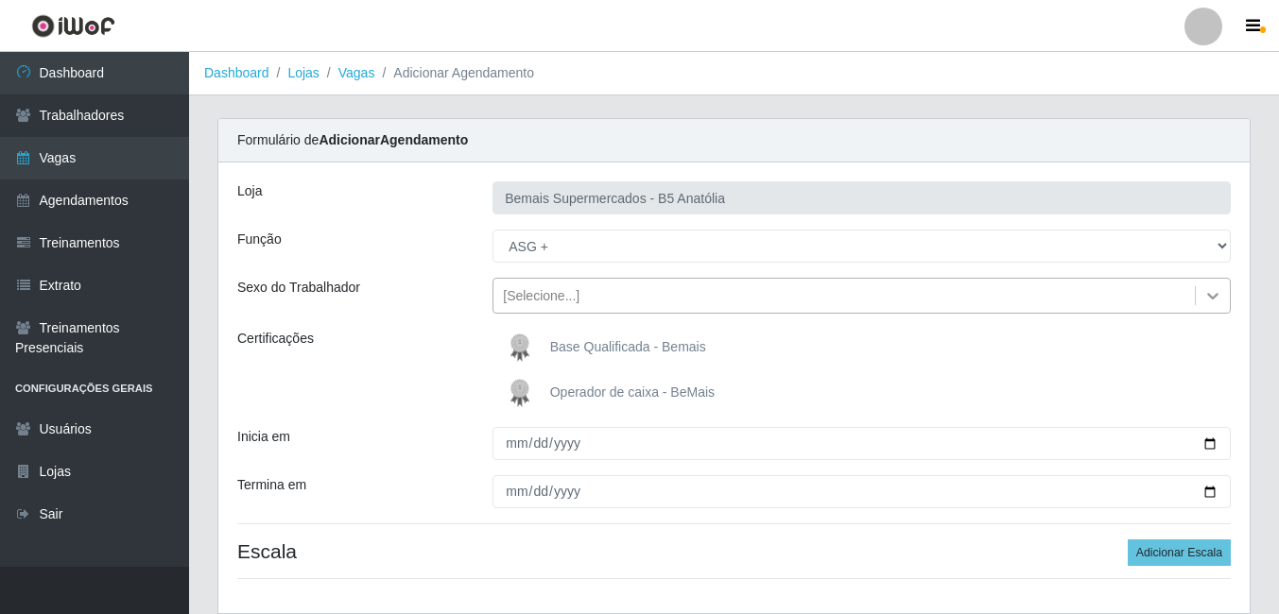
click at [1212, 302] on icon at bounding box center [1212, 295] width 19 height 19
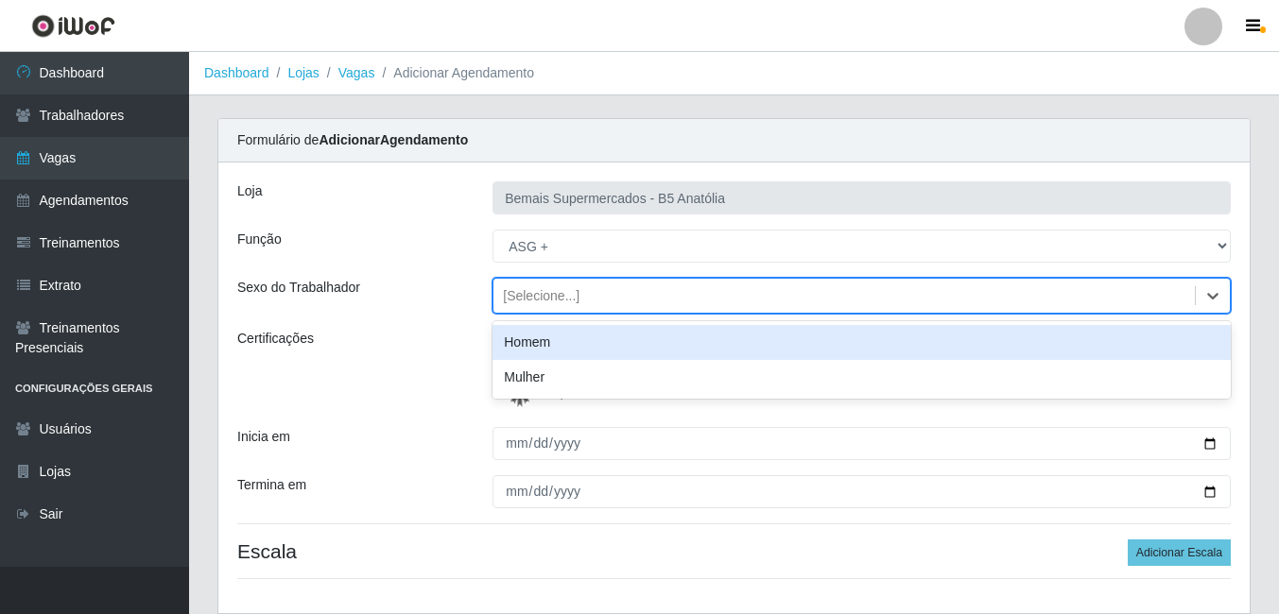
click at [542, 350] on div "Homem" at bounding box center [861, 342] width 738 height 35
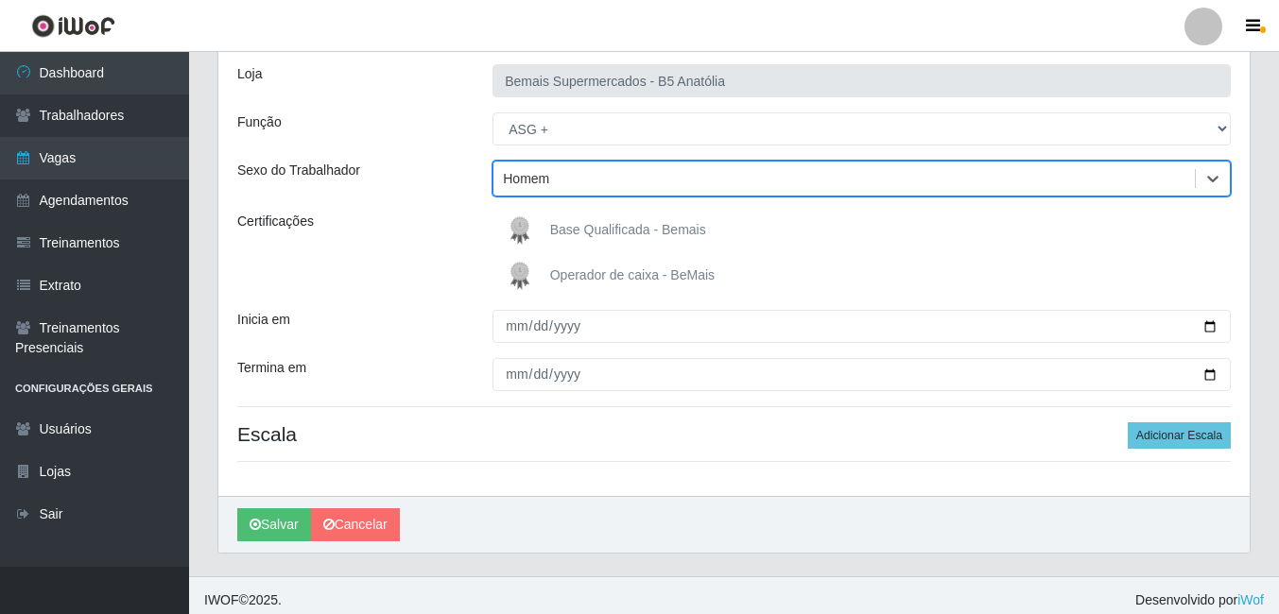
scroll to position [127, 0]
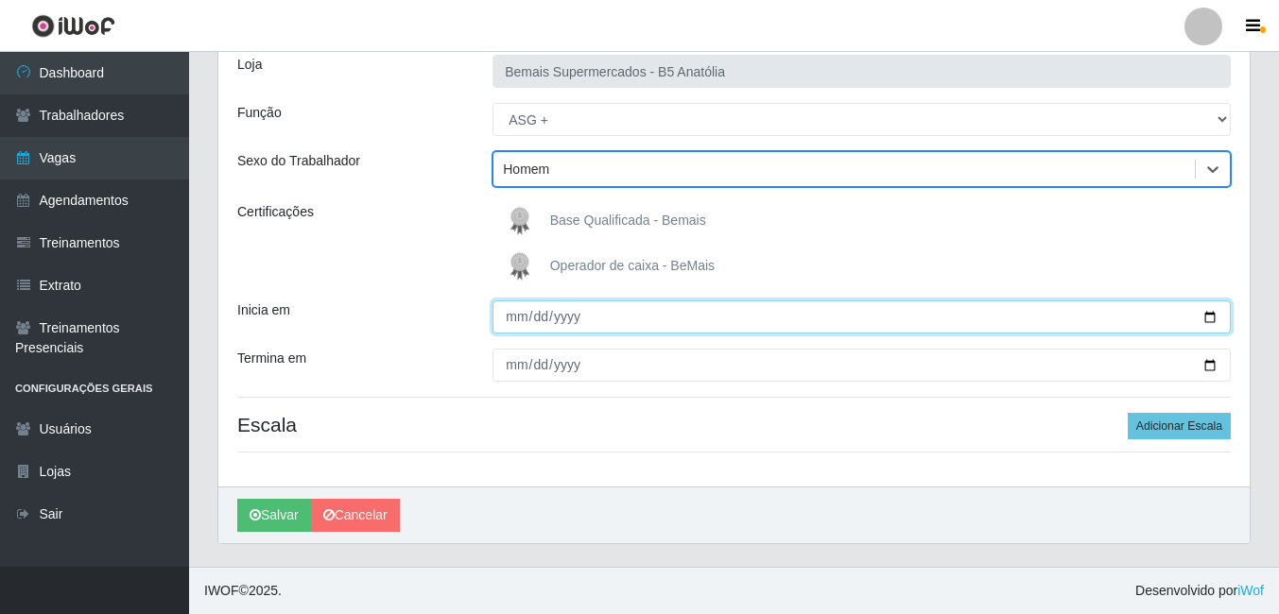
click at [1209, 319] on input "Inicia em" at bounding box center [861, 317] width 738 height 33
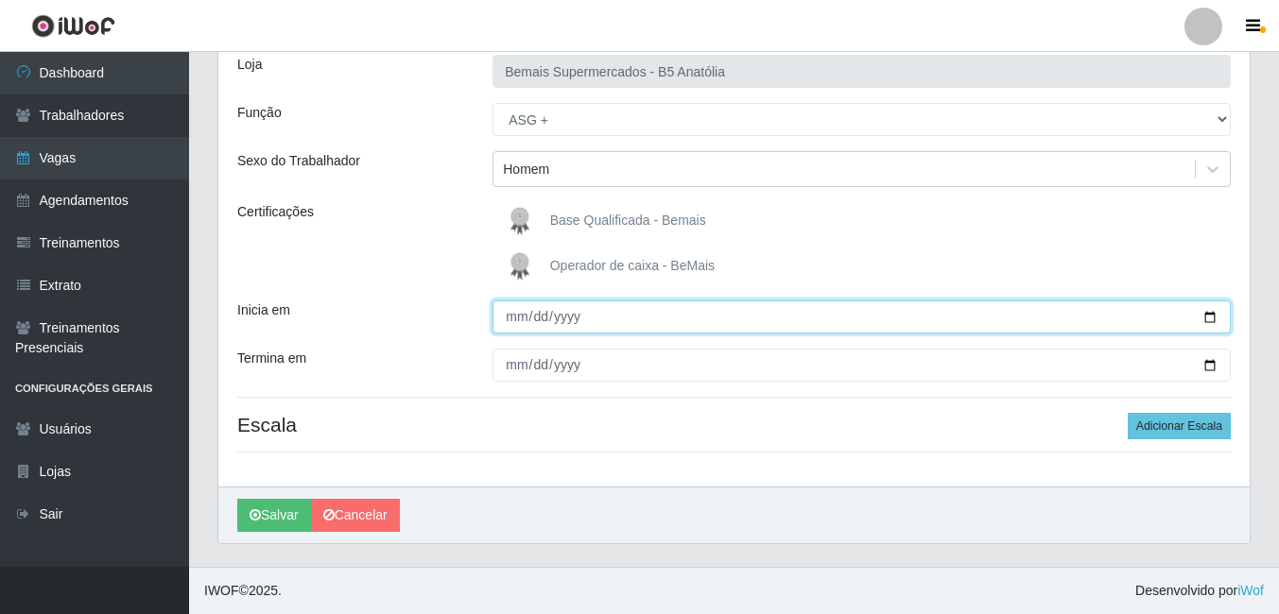
type input "[DATE]"
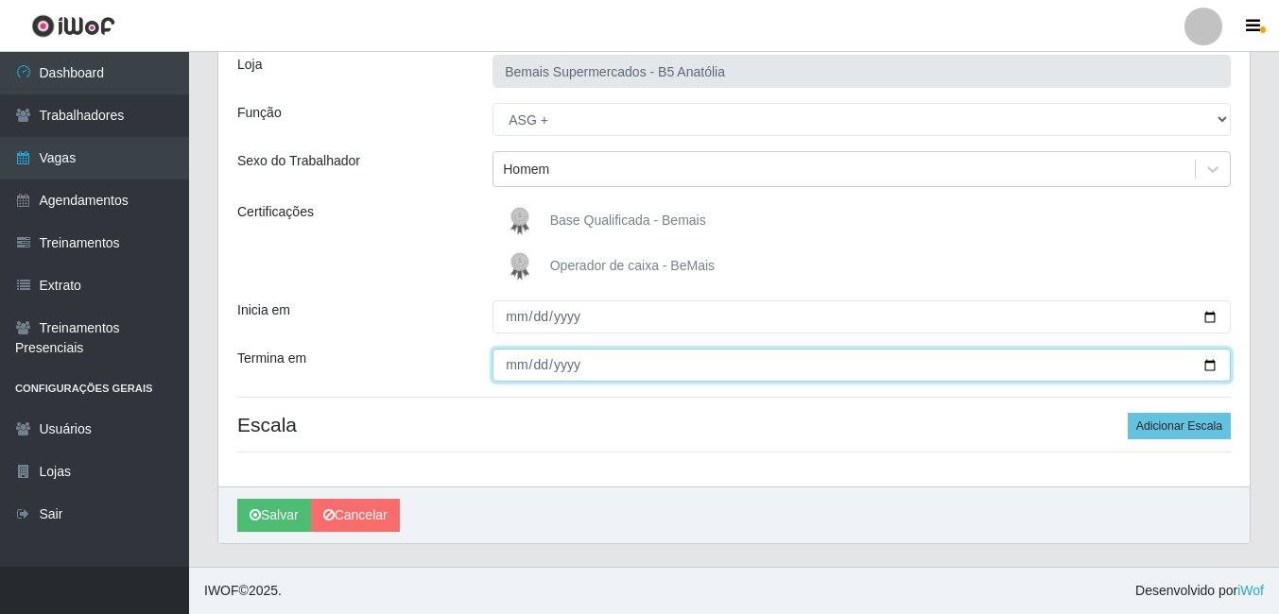
click at [1208, 362] on input "Termina em" at bounding box center [861, 365] width 738 height 33
type input "[DATE]"
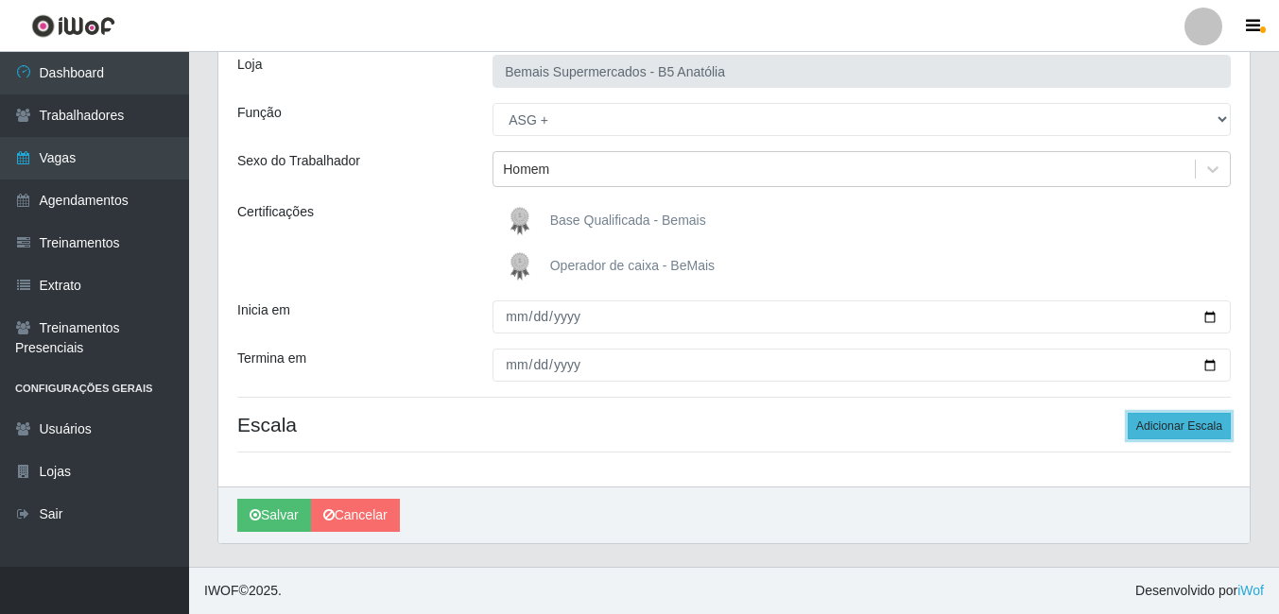
click at [1184, 422] on button "Adicionar Escala" at bounding box center [1179, 426] width 103 height 26
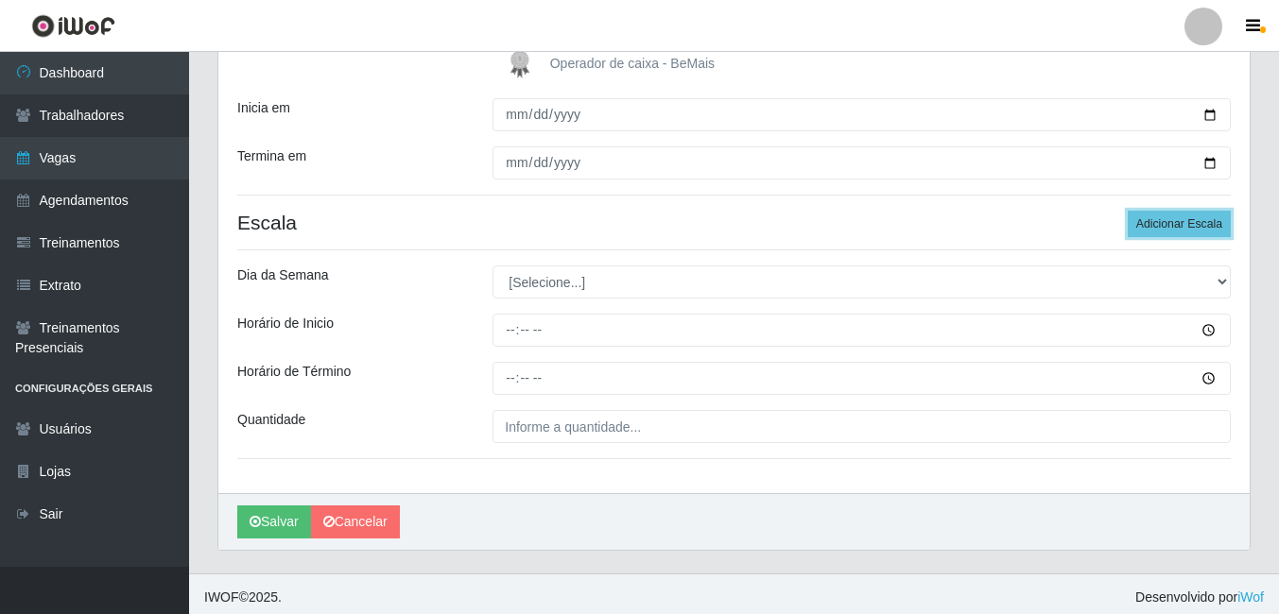
scroll to position [336, 0]
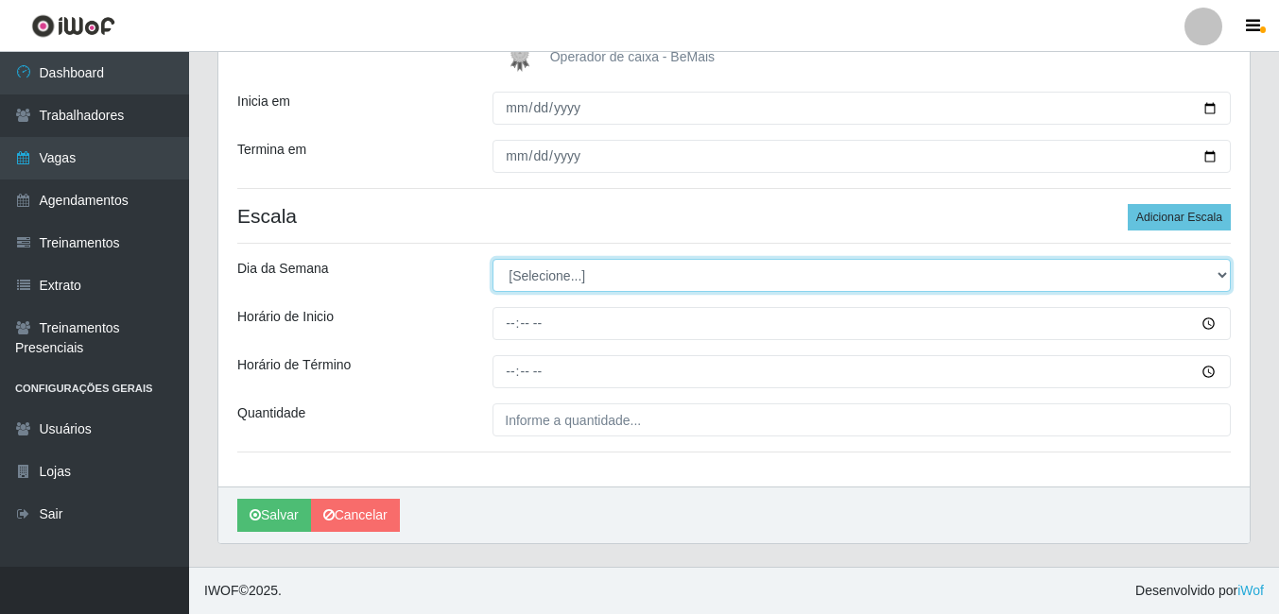
drag, startPoint x: 1219, startPoint y: 279, endPoint x: 1153, endPoint y: 285, distance: 66.5
click at [1219, 279] on select "[Selecione...] Segunda Terça Quarta Quinta Sexta Sábado Domingo" at bounding box center [861, 275] width 738 height 33
select select "1"
click at [492, 259] on select "[Selecione...] Segunda Terça Quarta Quinta Sexta Sábado Domingo" at bounding box center [861, 275] width 738 height 33
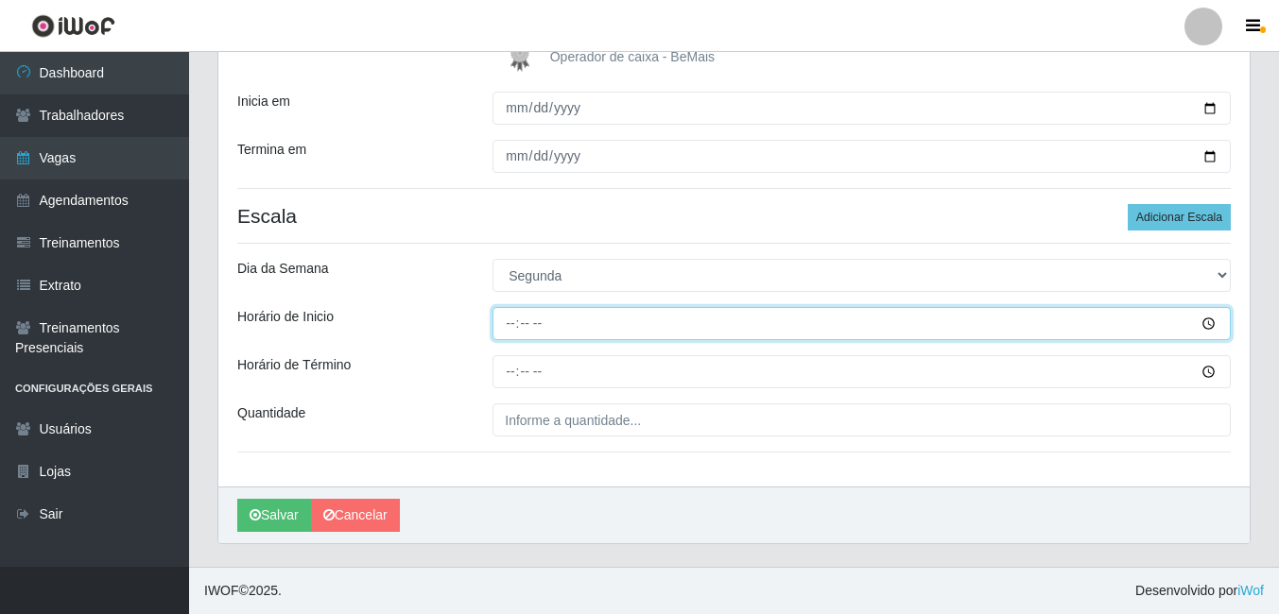
click at [513, 324] on input "Horário de Inicio" at bounding box center [861, 323] width 738 height 33
type input "15:00"
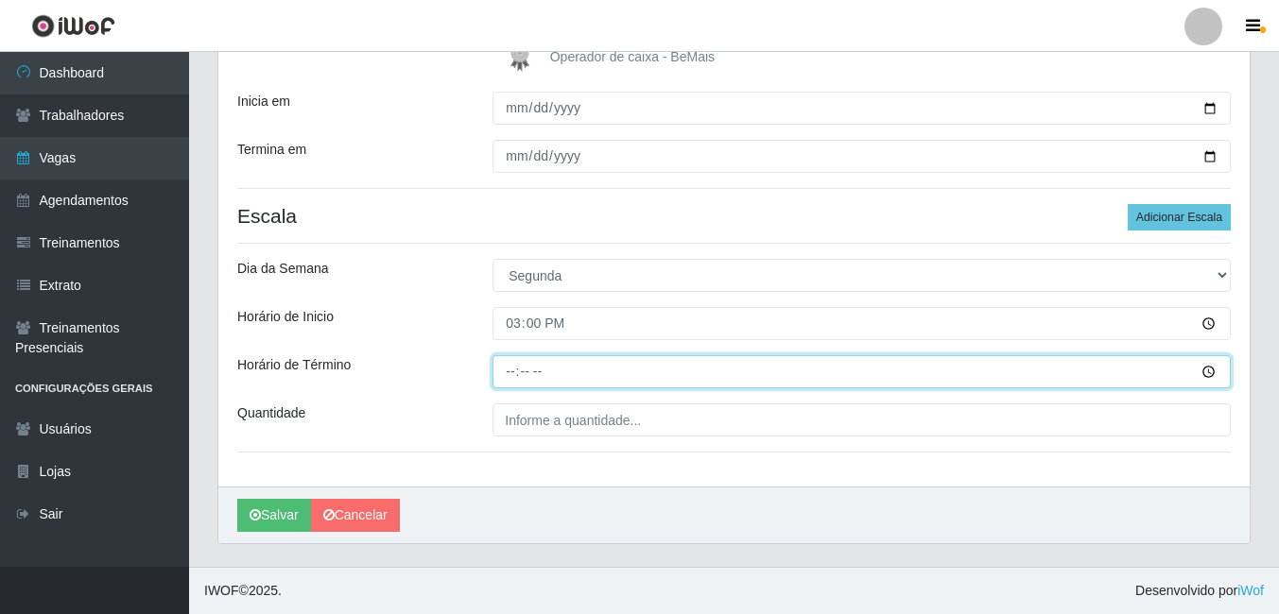
click at [515, 371] on input "Horário de Término" at bounding box center [861, 371] width 738 height 33
type input "21:00"
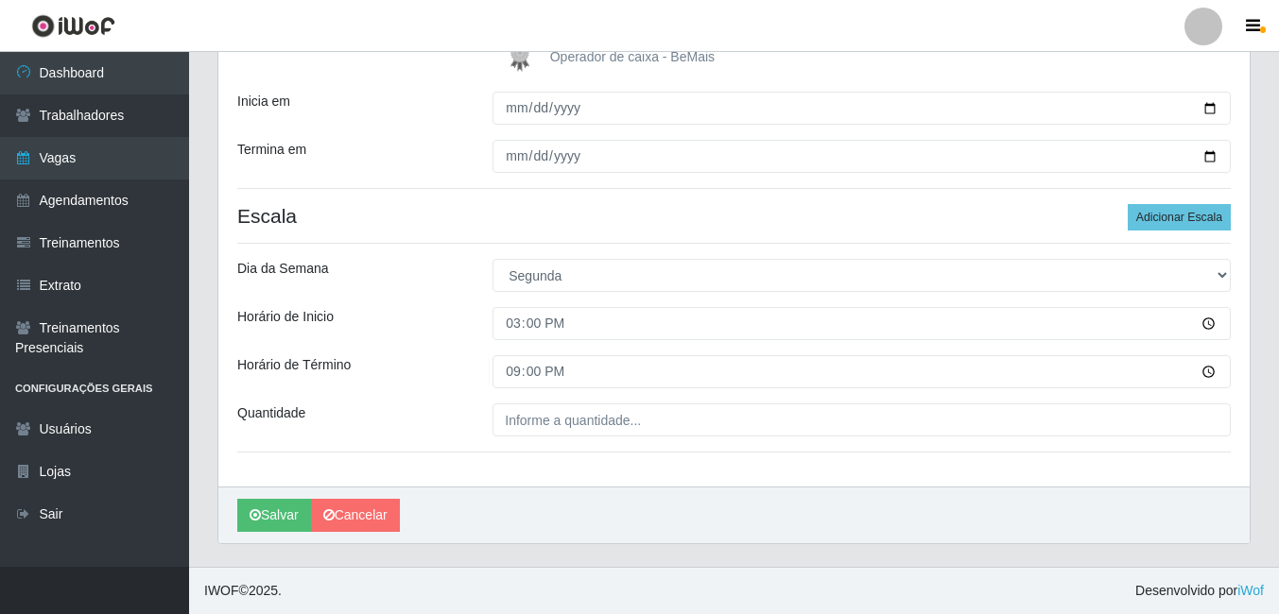
click at [526, 440] on div "Loja Bemais Supermercados - B5 Anatólia Função [Selecione...] ASG ASG + ASG ++ …" at bounding box center [733, 157] width 1031 height 660
click at [526, 448] on div "Loja Bemais Supermercados - B5 Anatólia Função [Selecione...] ASG ASG + ASG ++ …" at bounding box center [733, 157] width 1031 height 660
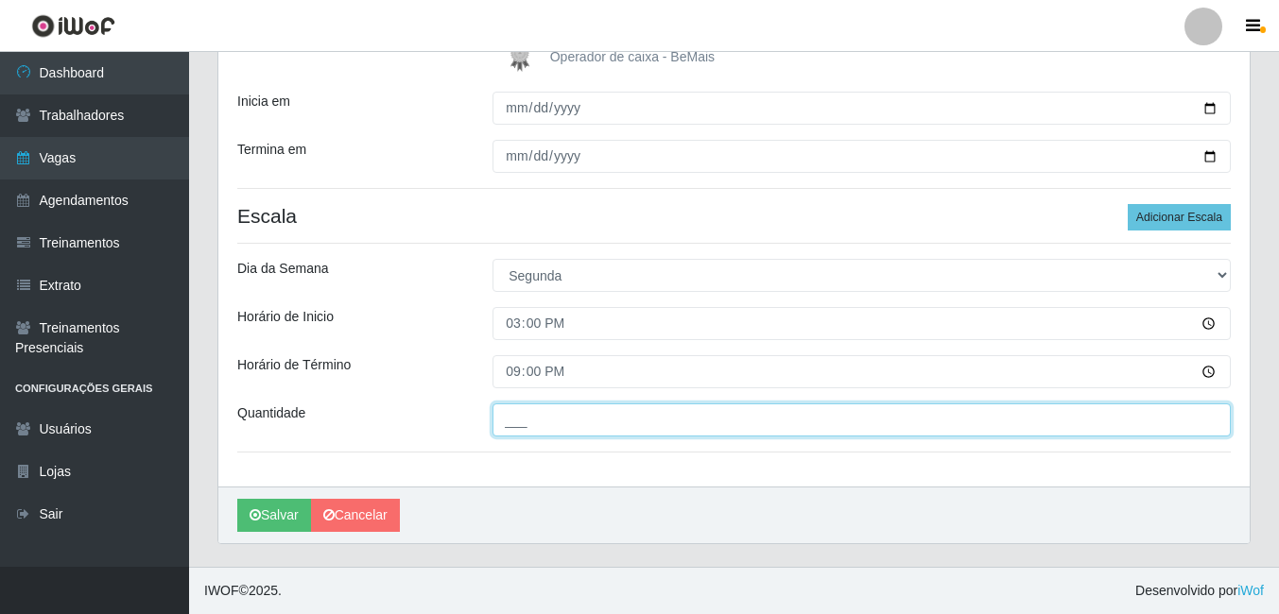
click at [644, 422] on input "___" at bounding box center [861, 420] width 738 height 33
type input "1__"
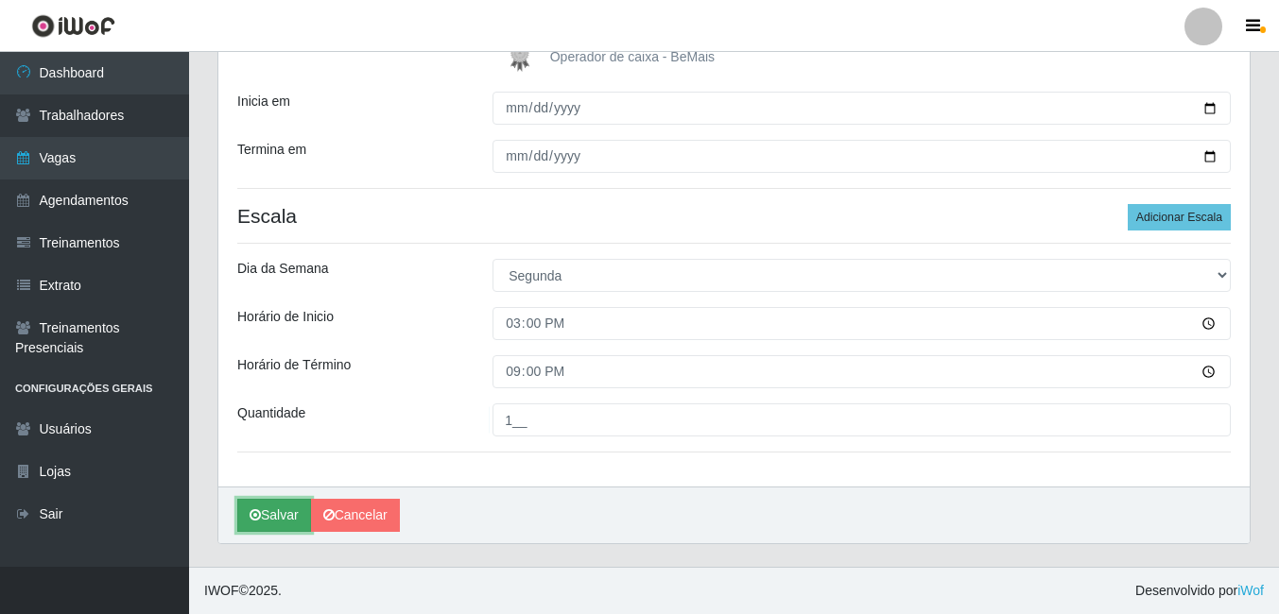
click at [284, 518] on button "Salvar" at bounding box center [274, 515] width 74 height 33
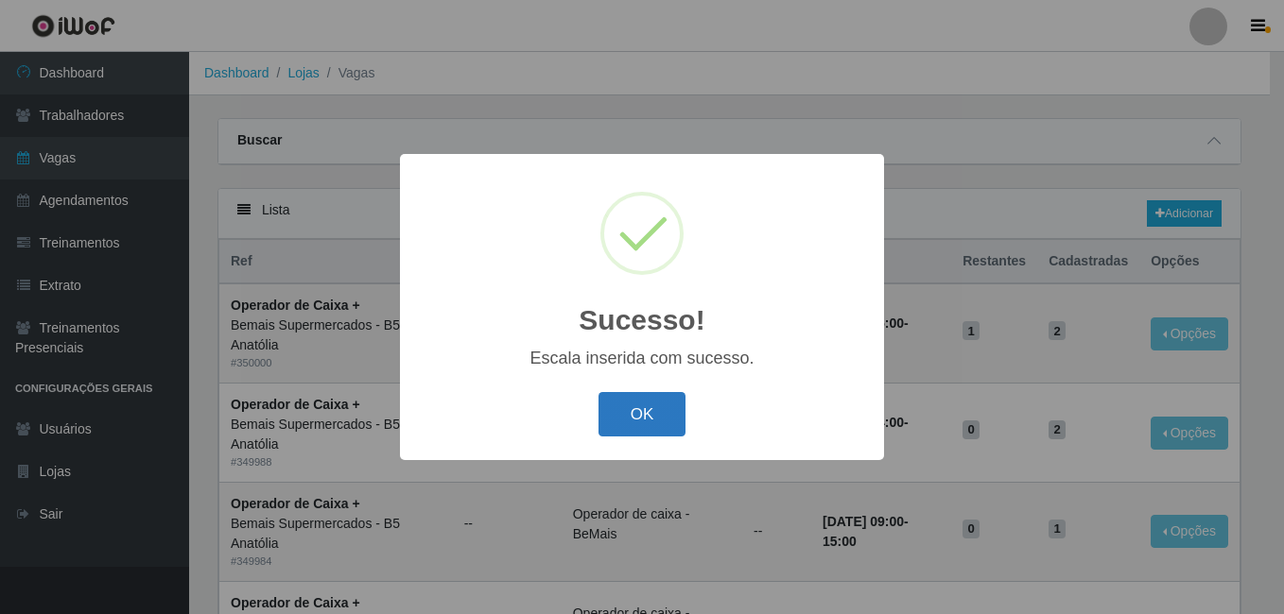
click at [673, 419] on button "OK" at bounding box center [642, 414] width 88 height 44
